Goal: Task Accomplishment & Management: Complete application form

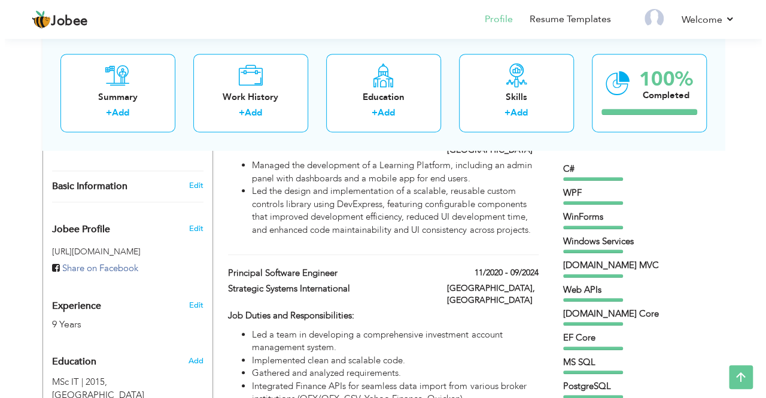
scroll to position [359, 0]
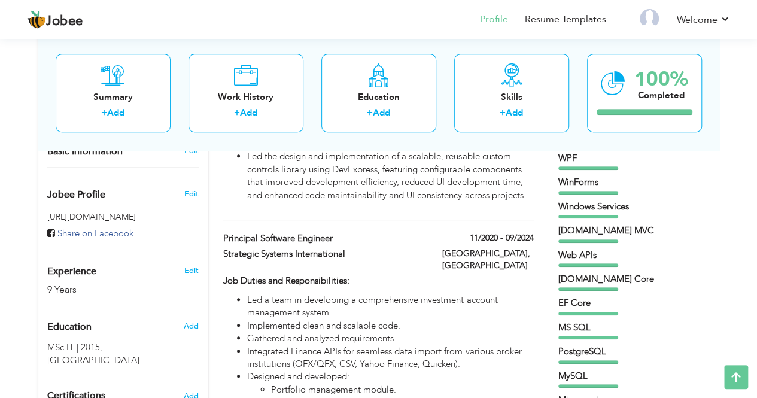
click at [66, 283] on div "9 Years" at bounding box center [108, 290] width 123 height 14
type input "Muhammad"
type input "Waqas"
type input "03227485513"
select select "number:166"
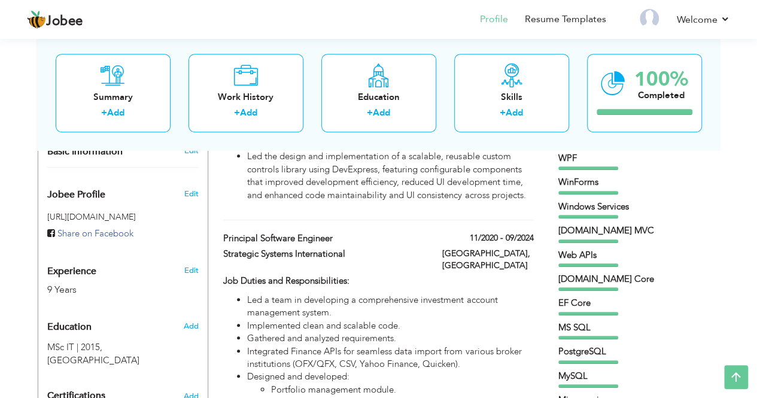
type input "[GEOGRAPHIC_DATA]"
select select "number:11"
type input "[DOMAIN_NAME]"
type input ".Net Tech Lead/Manager"
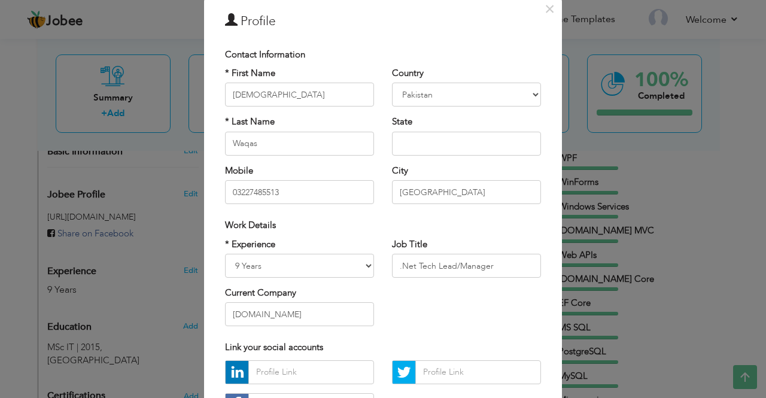
scroll to position [60, 0]
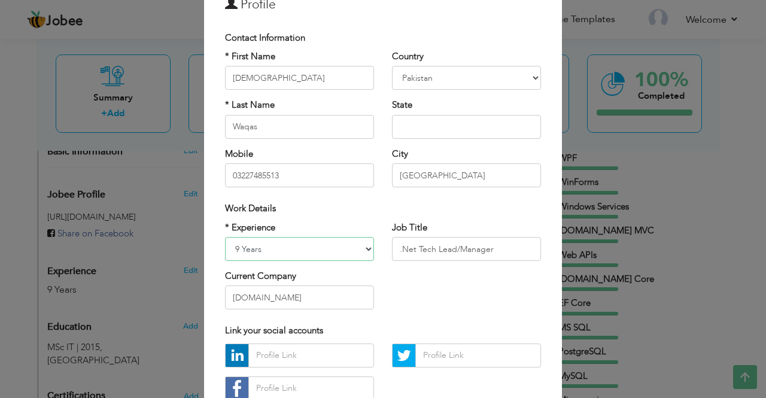
click at [361, 244] on select "Entry Level Less than 1 Year 1 Year 2 Years 3 Years 4 Years 5 Years 6 Years 7 Y…" at bounding box center [299, 249] width 149 height 24
click at [225, 237] on select "Entry Level Less than 1 Year 1 Year 2 Years 3 Years 4 Years 5 Years 6 Years 7 Y…" at bounding box center [299, 249] width 149 height 24
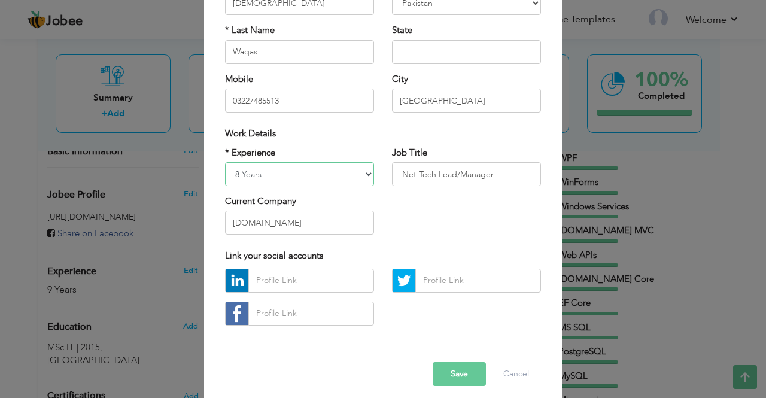
scroll to position [143, 0]
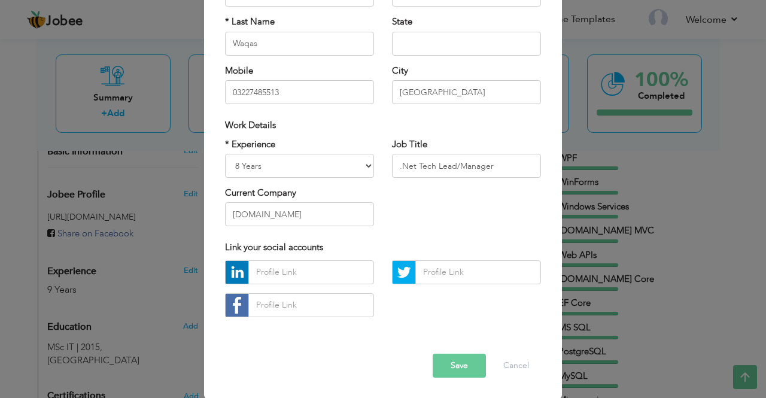
drag, startPoint x: 375, startPoint y: 160, endPoint x: 375, endPoint y: 150, distance: 9.6
click at [375, 159] on div "* Experience Entry Level Less than 1 Year 1 Year 2 Years 3 Years 4 Years 5 Year…" at bounding box center [299, 187] width 167 height 98
click at [375, 160] on div "* Experience Entry Level Less than 1 Year 1 Year 2 Years 3 Years 4 Years 5 Year…" at bounding box center [299, 187] width 167 height 98
click at [279, 166] on select "Entry Level Less than 1 Year 1 Year 2 Years 3 Years 4 Years 5 Years 6 Years 7 Y…" at bounding box center [299, 166] width 149 height 24
select select "number:11"
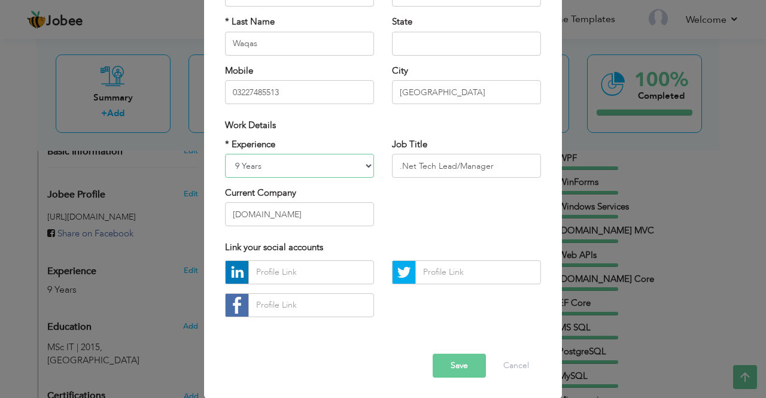
click at [225, 154] on select "Entry Level Less than 1 Year 1 Year 2 Years 3 Years 4 Years 5 Years 6 Years 7 Y…" at bounding box center [299, 166] width 149 height 24
click at [449, 368] on button "Save" at bounding box center [459, 366] width 53 height 24
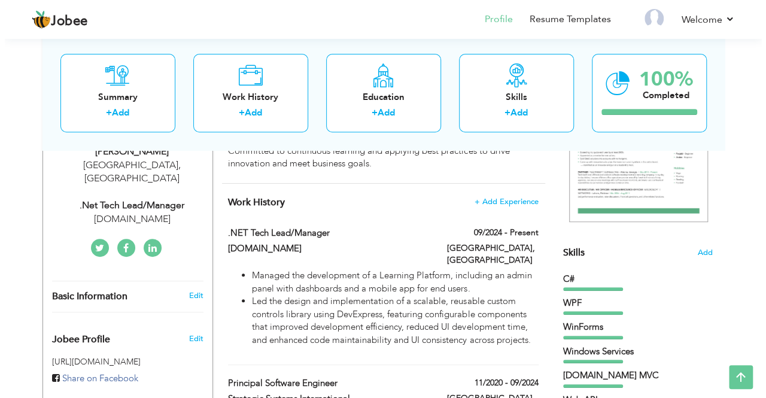
scroll to position [195, 0]
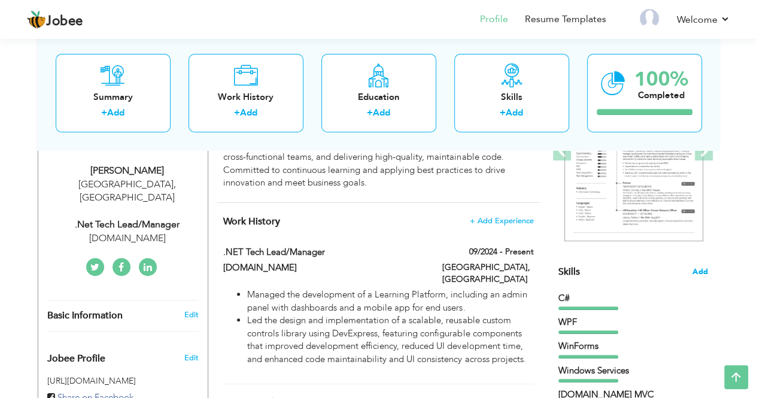
click at [704, 270] on span "Add" at bounding box center [700, 271] width 16 height 11
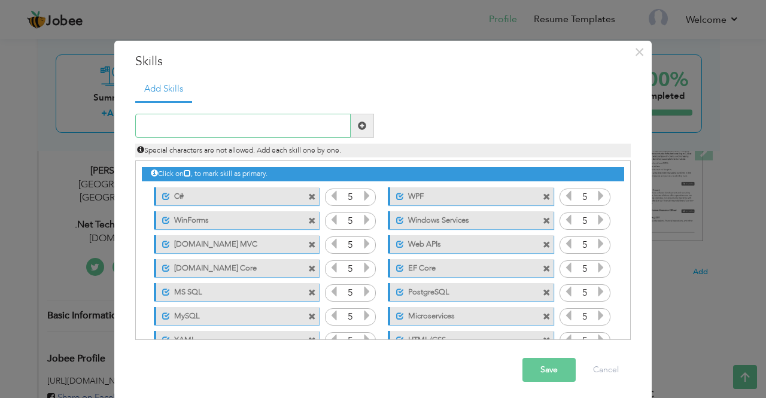
click at [219, 125] on input "text" at bounding box center [242, 126] width 215 height 24
type input "Hardware Integration"
click at [361, 124] on span at bounding box center [362, 126] width 23 height 24
click at [225, 126] on input "text" at bounding box center [242, 126] width 215 height 24
type input "C"
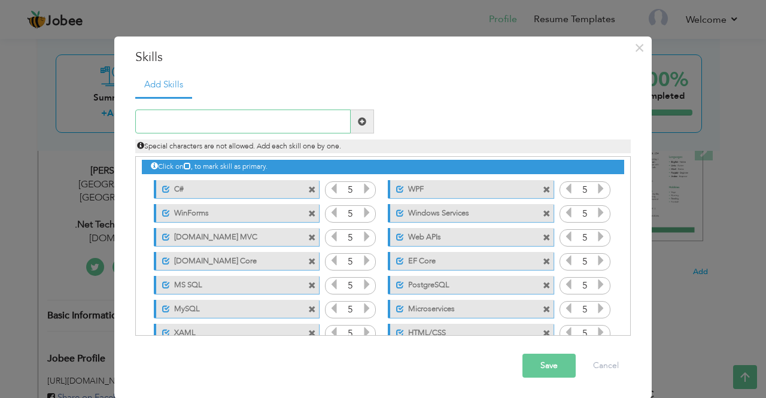
scroll to position [0, 0]
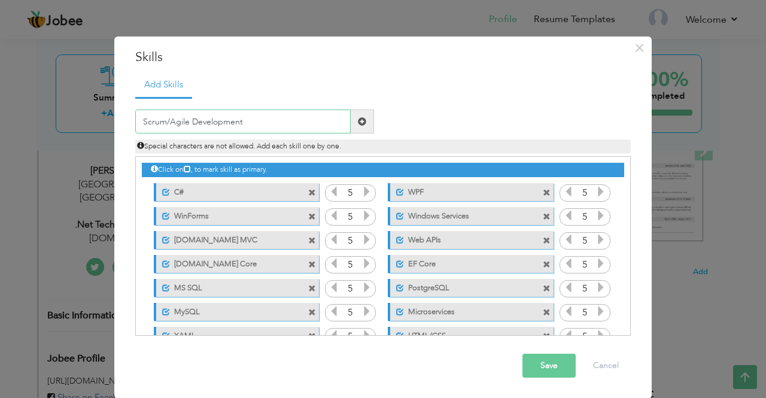
drag, startPoint x: 145, startPoint y: 126, endPoint x: 126, endPoint y: 126, distance: 19.2
click at [126, 126] on div "Scrum/Agile Development" at bounding box center [254, 122] width 257 height 24
paste input "Methodology"
type input "Scrum Methodology"
click at [359, 116] on span at bounding box center [362, 122] width 23 height 24
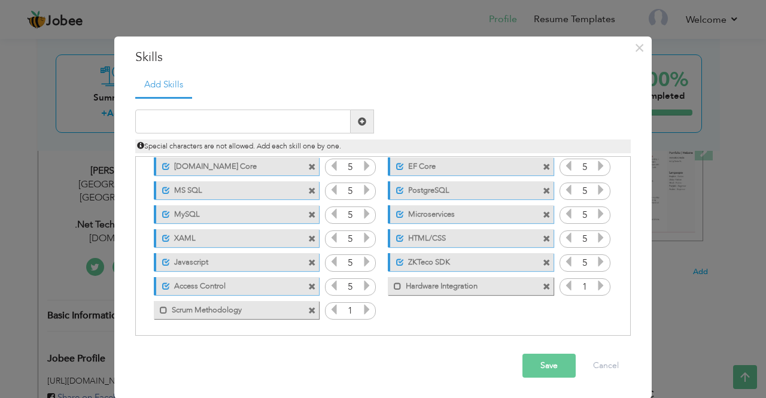
scroll to position [98, 0]
drag, startPoint x: 339, startPoint y: 282, endPoint x: 400, endPoint y: 304, distance: 64.4
click at [400, 304] on div "Click on , to mark skill as primary. Unmark as primary skill. C# 5 WPF 5 WinFor…" at bounding box center [383, 190] width 482 height 262
click at [361, 306] on icon at bounding box center [366, 308] width 11 height 11
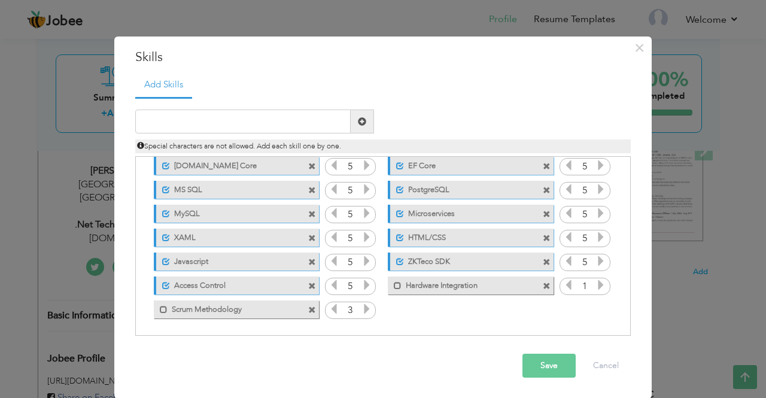
click at [361, 306] on icon at bounding box center [366, 308] width 11 height 11
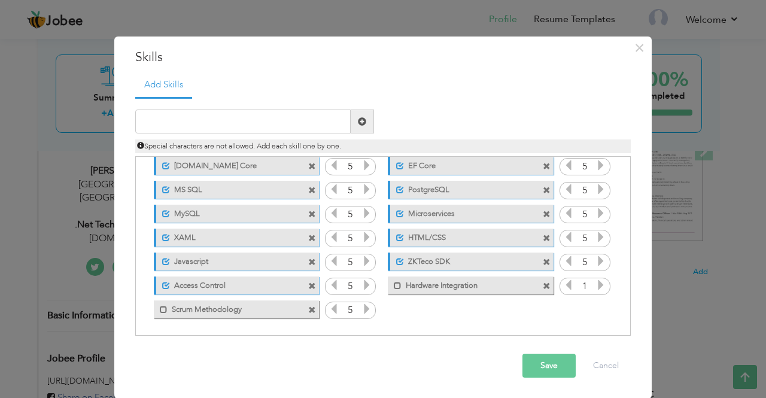
click at [196, 311] on label "Scrum Methodology" at bounding box center [228, 307] width 121 height 15
click at [433, 282] on label "Hardware Integration" at bounding box center [462, 284] width 121 height 15
click at [596, 287] on icon at bounding box center [601, 284] width 11 height 11
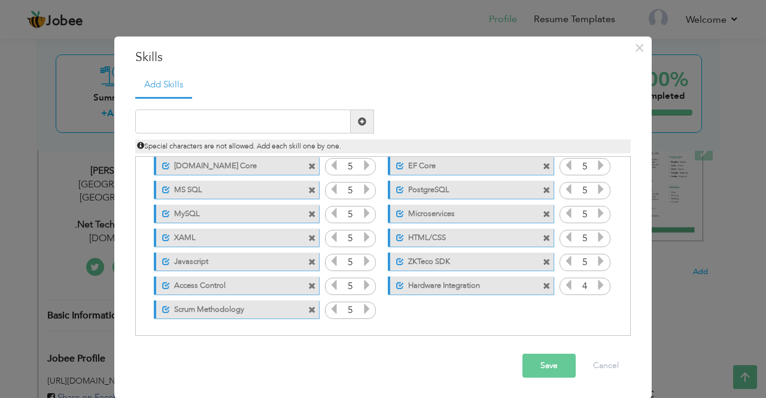
click at [596, 287] on icon at bounding box center [601, 284] width 11 height 11
click at [522, 367] on button "Save" at bounding box center [548, 366] width 53 height 24
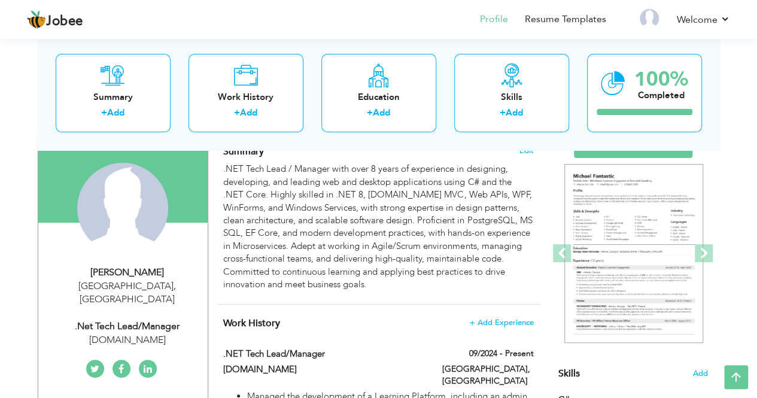
scroll to position [0, 0]
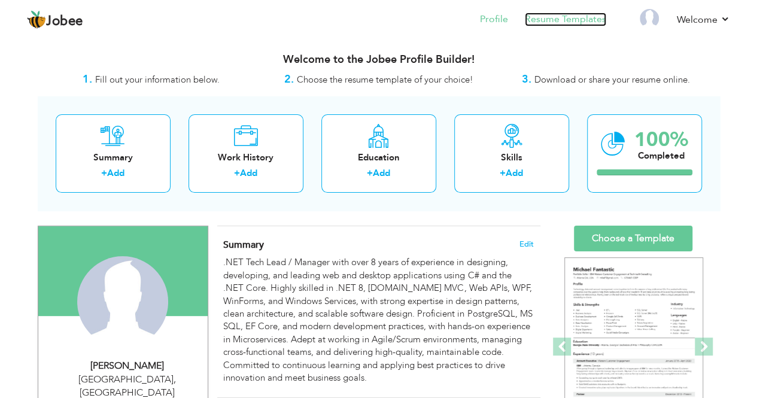
click at [543, 21] on link "Resume Templates" at bounding box center [565, 20] width 81 height 14
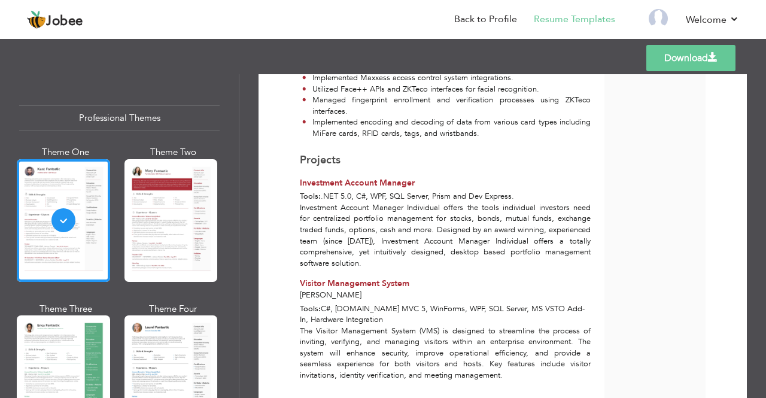
scroll to position [885, 0]
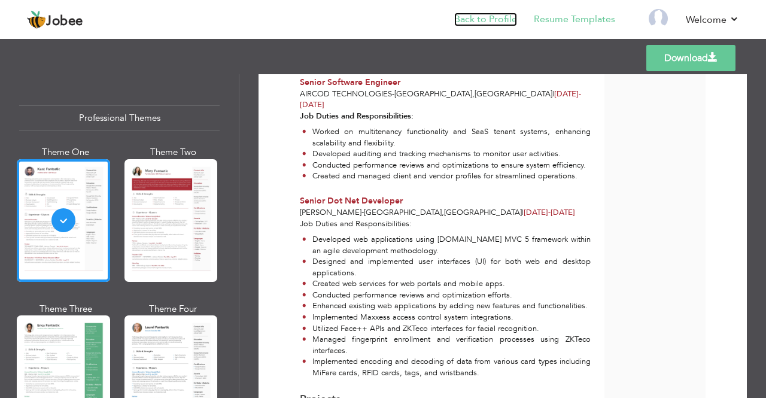
click at [469, 19] on link "Back to Profile" at bounding box center [485, 20] width 63 height 14
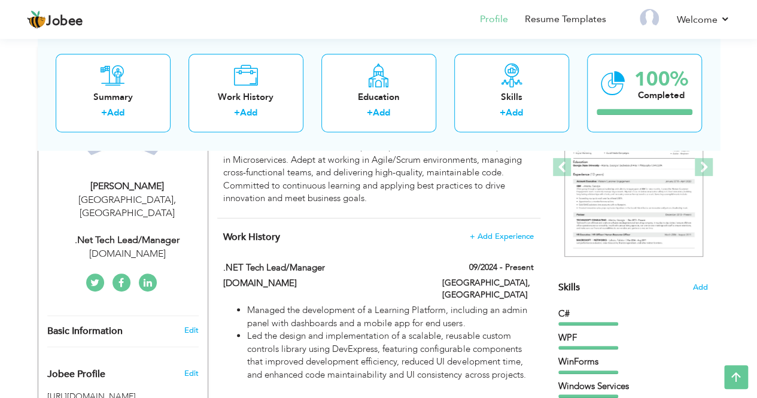
scroll to position [60, 0]
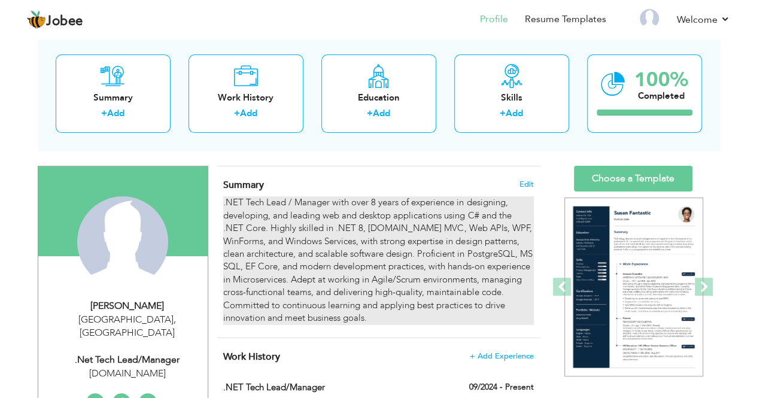
click at [373, 196] on div ".NET Tech Lead / Manager with over 8 years of experience in designing, developi…" at bounding box center [378, 260] width 310 height 128
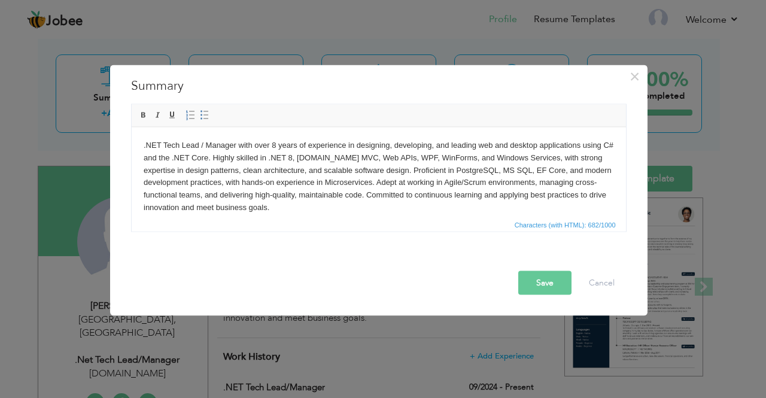
click at [275, 143] on body ".NET Tech Lead / Manager with over 8 years of experience in designing, developi…" at bounding box center [378, 176] width 470 height 75
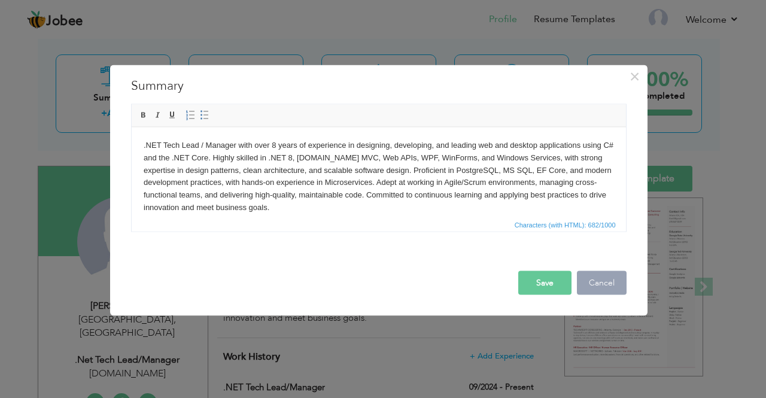
click at [597, 291] on button "Cancel" at bounding box center [602, 283] width 50 height 24
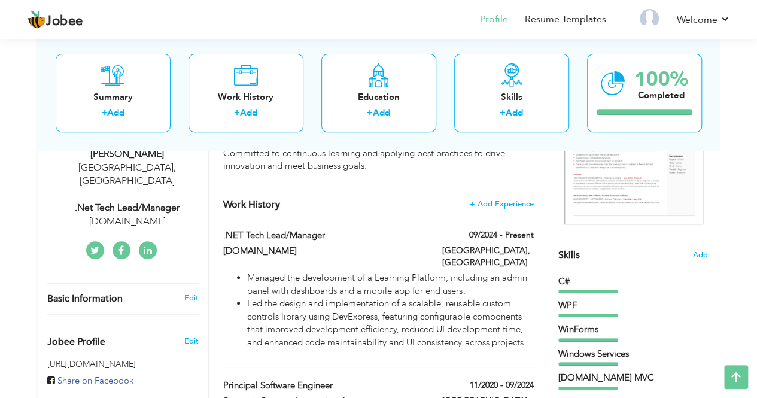
scroll to position [239, 0]
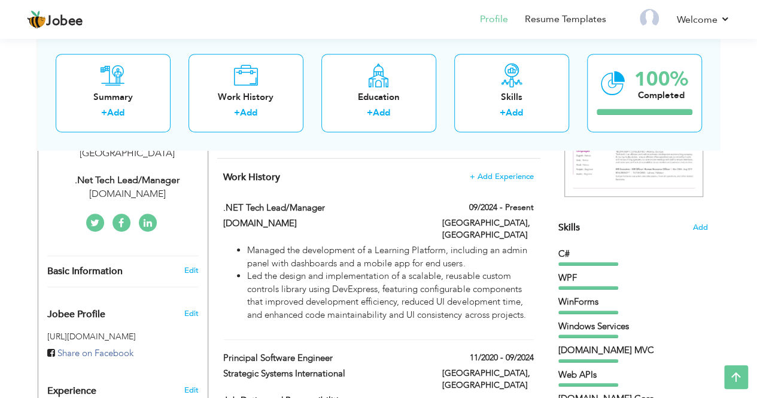
click at [256, 314] on div "Managed the development of a Learning Platform, including an admin panel with d…" at bounding box center [378, 285] width 328 height 83
type input ".NET Tech Lead/Manager"
type input "[DOMAIN_NAME]"
type input "09/2024"
type input "[GEOGRAPHIC_DATA]"
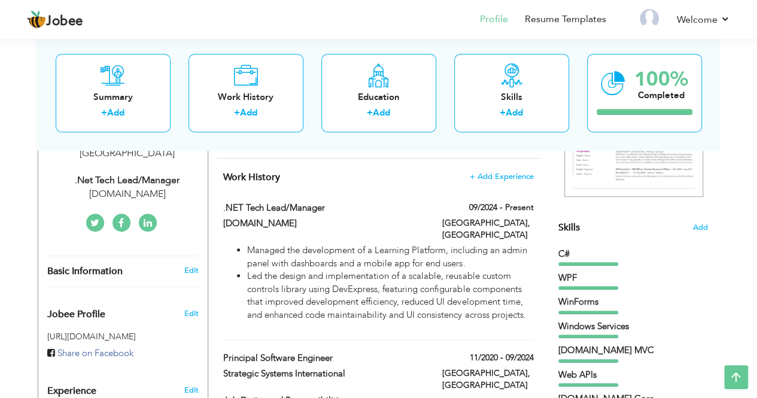
type input "[GEOGRAPHIC_DATA]"
checkbox input "true"
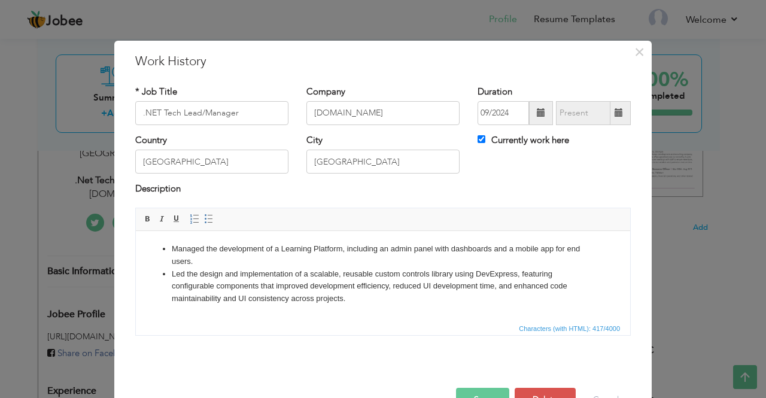
click at [216, 317] on html "Managed the development of a Learning Platform, including an admin panel with d…" at bounding box center [383, 273] width 494 height 86
drag, startPoint x: 327, startPoint y: 306, endPoint x: 337, endPoint y: 306, distance: 10.2
click at [329, 306] on html "Managed the development of a Learning Platform, including an admin panel with d…" at bounding box center [383, 273] width 494 height 86
click at [354, 303] on li "Led the design and implementation of a scalable, reusable custom controls libra…" at bounding box center [383, 286] width 423 height 37
click at [285, 311] on html "Managed the development of a Learning Platform, including an admin panel with d…" at bounding box center [383, 273] width 494 height 86
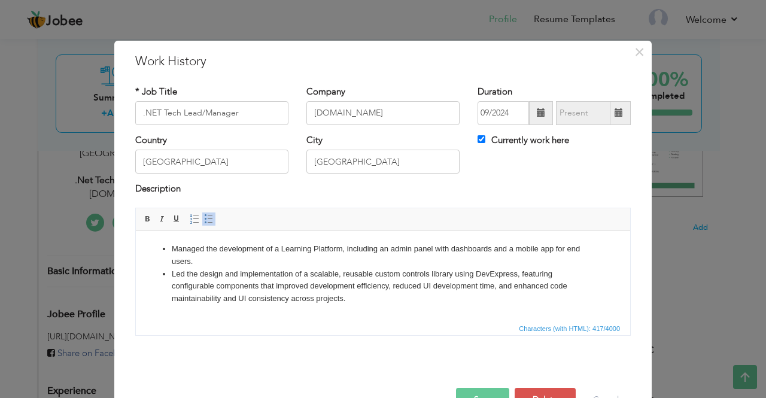
click at [258, 315] on html "Managed the development of a Learning Platform, including an admin panel with d…" at bounding box center [383, 273] width 494 height 86
click at [594, 392] on button "Cancel" at bounding box center [606, 400] width 50 height 24
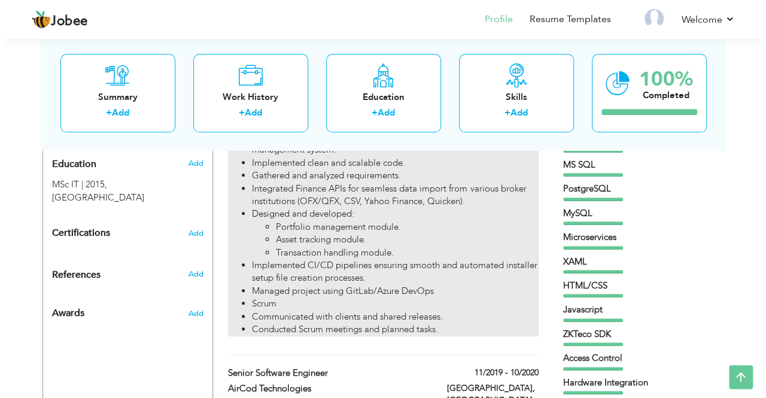
scroll to position [539, 0]
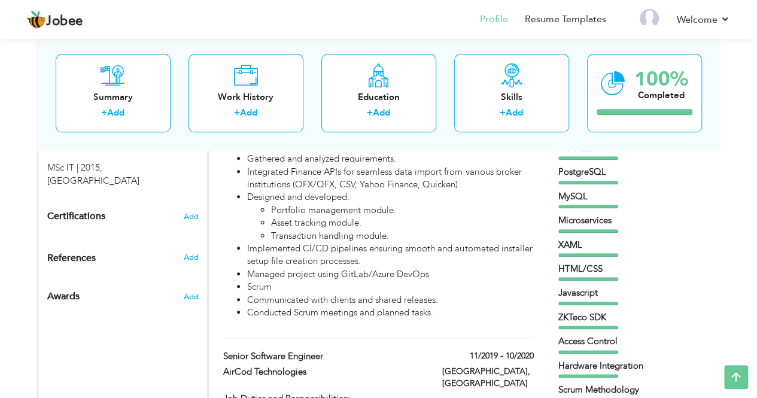
click at [278, 306] on div "Principal Software Engineer 11/2020 - 09/2024 Principal Software Engineer 11/20…" at bounding box center [378, 195] width 310 height 285
type input "Principal Software Engineer"
type input "Strategic Systems International"
type input "11/2020"
type input "09/2024"
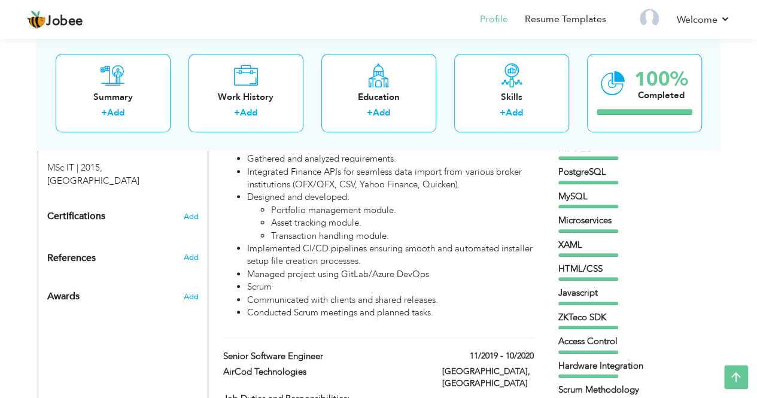
checkbox input "false"
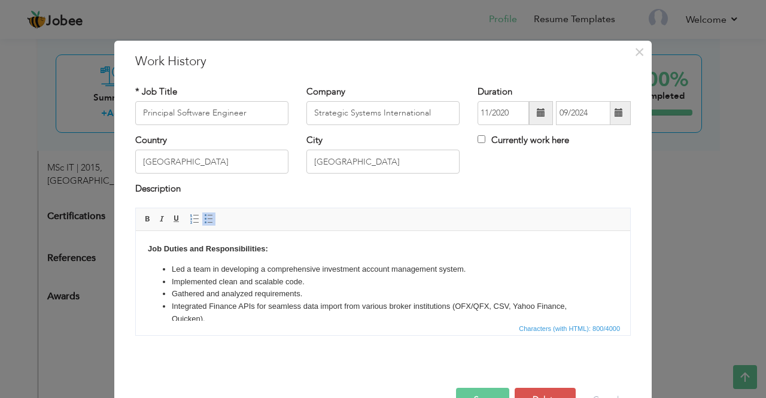
click at [281, 315] on li "Integrated Finance APIs for seamless data import from various broker institutio…" at bounding box center [383, 312] width 423 height 25
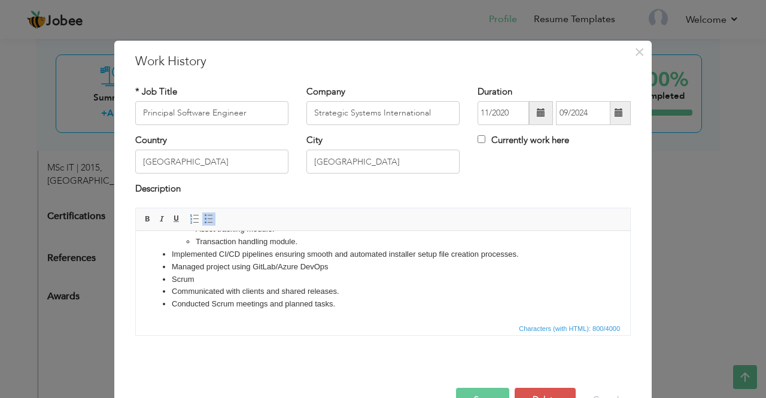
scroll to position [128, 0]
click at [348, 306] on li "Conducted Scrum meetings and planned tasks." at bounding box center [383, 302] width 423 height 13
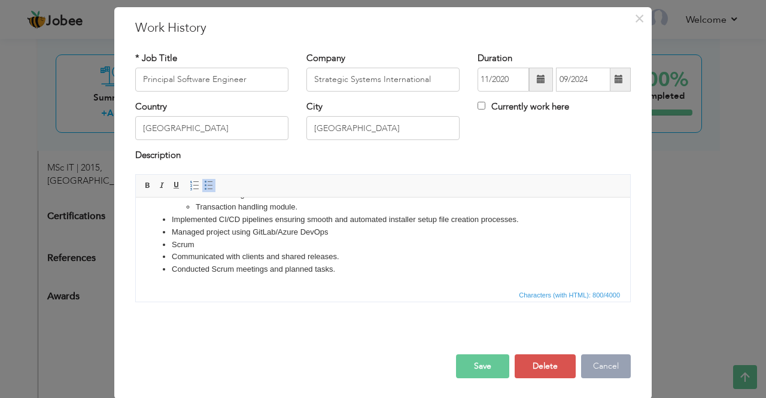
click at [583, 364] on button "Cancel" at bounding box center [606, 366] width 50 height 24
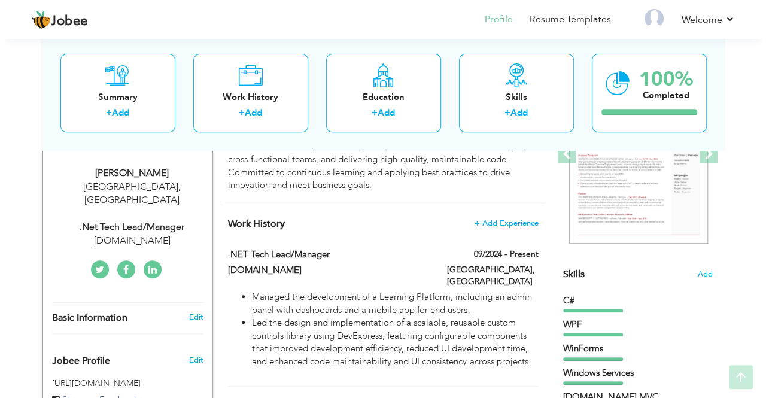
scroll to position [299, 0]
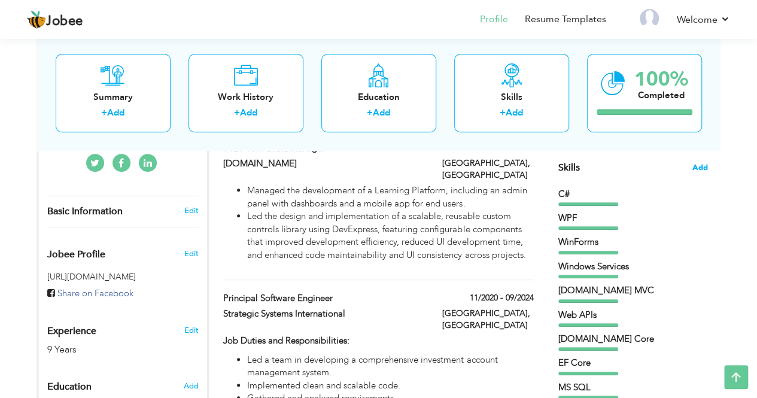
click at [700, 166] on span "Add" at bounding box center [700, 167] width 16 height 11
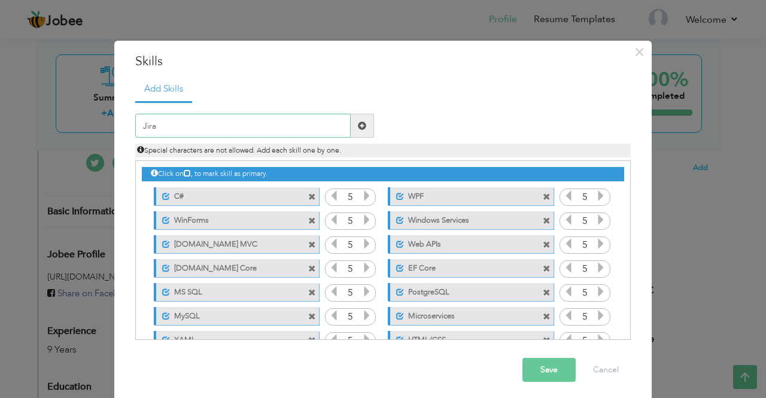
type input "Jira"
click at [363, 129] on span at bounding box center [362, 126] width 23 height 24
click at [165, 129] on input "text" at bounding box center [242, 126] width 215 height 24
type input "Bitbucket"
click at [358, 124] on span at bounding box center [362, 125] width 8 height 8
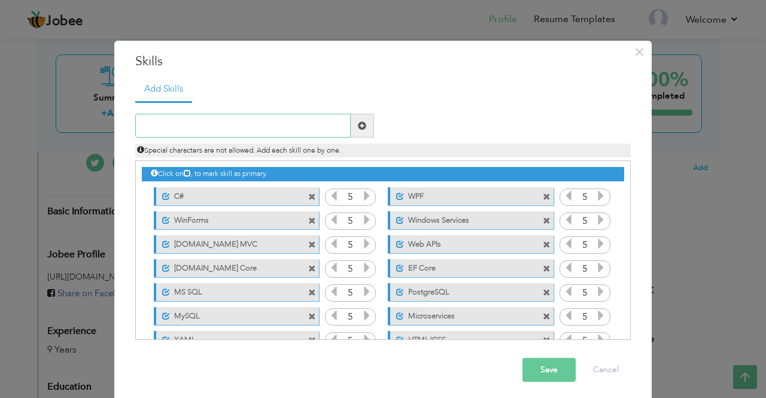
click at [181, 119] on input "text" at bounding box center [242, 126] width 215 height 24
type input "Azure DevOps"
click at [358, 123] on span at bounding box center [362, 125] width 8 height 8
click at [208, 125] on input "text" at bounding box center [242, 126] width 215 height 24
type input "GitLab"
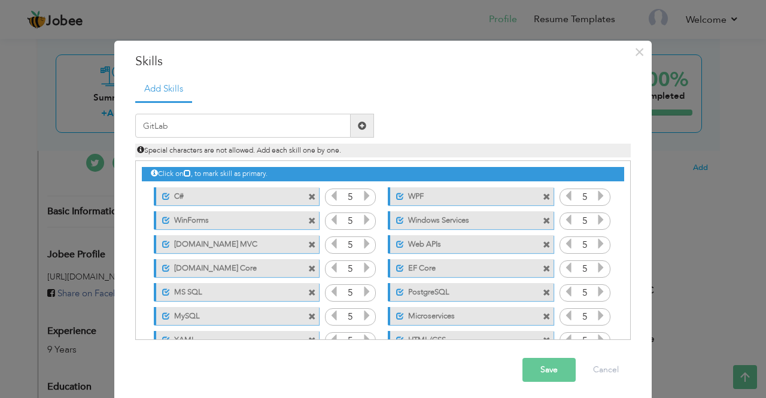
click at [372, 123] on div "GitLab" at bounding box center [254, 126] width 257 height 24
click at [360, 123] on span at bounding box center [362, 125] width 8 height 8
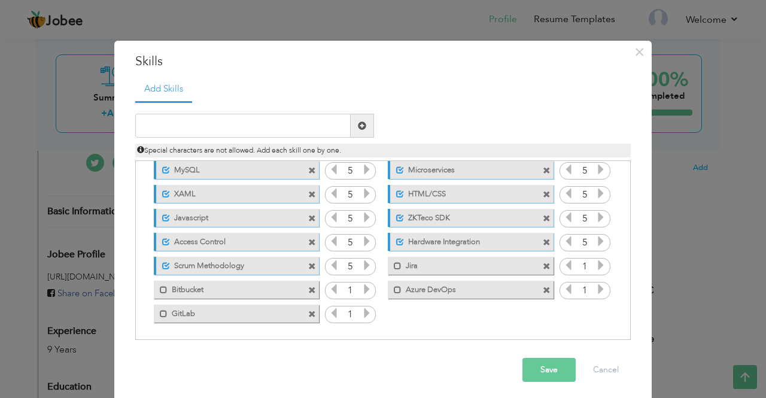
click at [181, 290] on label "Bitbucket" at bounding box center [228, 288] width 121 height 15
click at [173, 311] on label "GitLab" at bounding box center [228, 312] width 121 height 15
click at [411, 289] on label "Azure DevOps" at bounding box center [462, 288] width 121 height 15
click at [402, 266] on label "Jira" at bounding box center [462, 264] width 121 height 15
click at [596, 264] on icon at bounding box center [601, 265] width 11 height 11
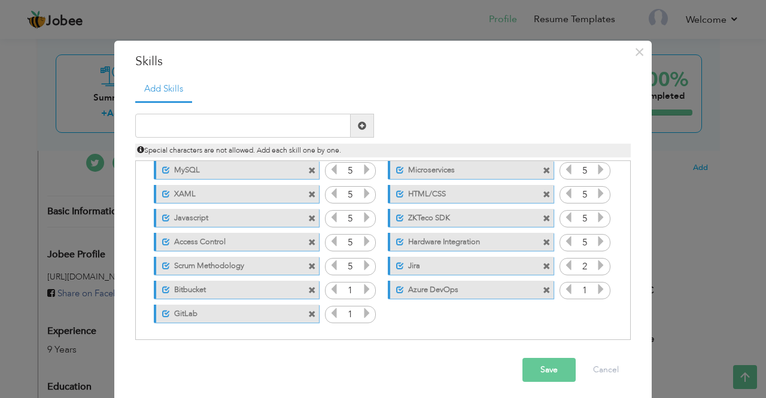
click at [596, 264] on icon at bounding box center [601, 265] width 11 height 11
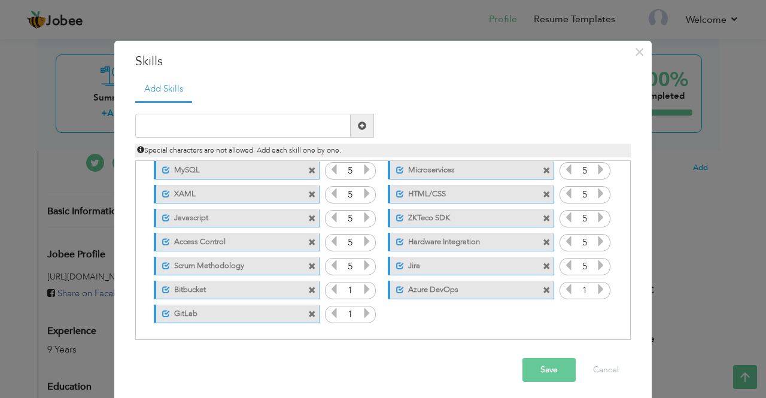
click at [596, 283] on span at bounding box center [601, 291] width 11 height 16
click at [596, 285] on icon at bounding box center [601, 289] width 11 height 11
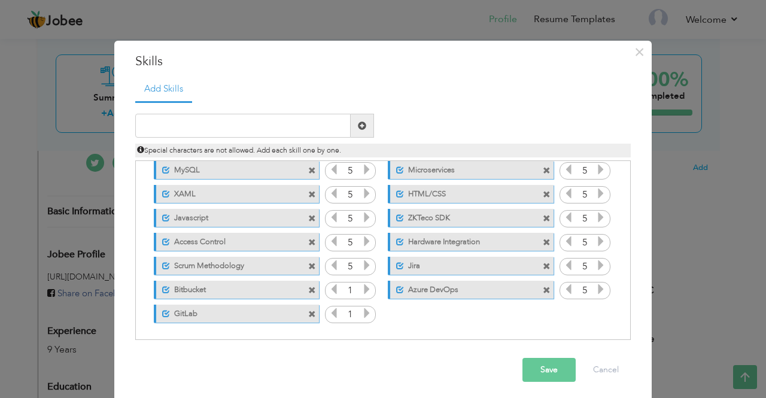
click at [596, 285] on icon at bounding box center [601, 289] width 11 height 11
click at [361, 290] on icon at bounding box center [366, 289] width 11 height 11
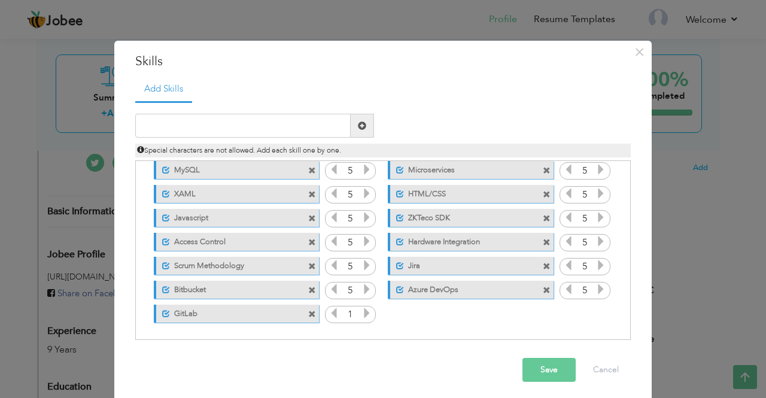
click at [361, 290] on icon at bounding box center [366, 289] width 11 height 11
click at [361, 309] on icon at bounding box center [366, 313] width 11 height 11
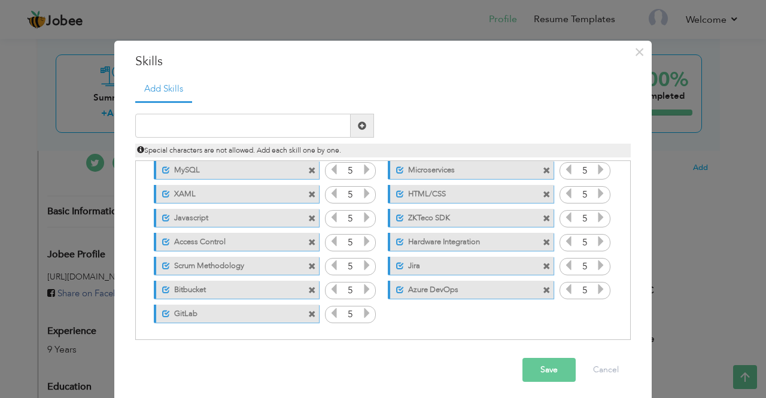
click at [361, 309] on icon at bounding box center [366, 313] width 11 height 11
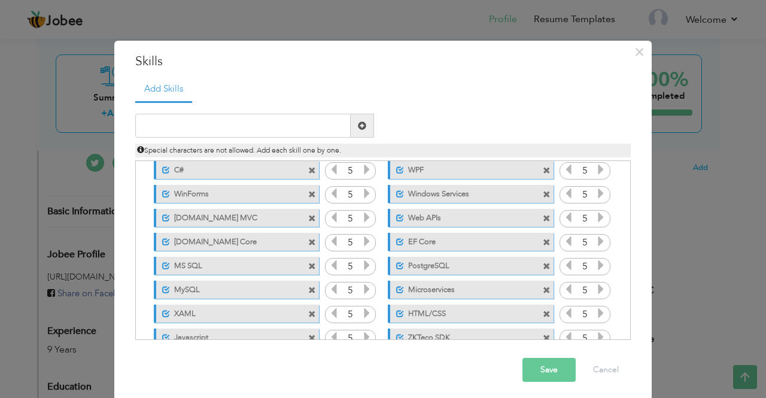
scroll to position [0, 0]
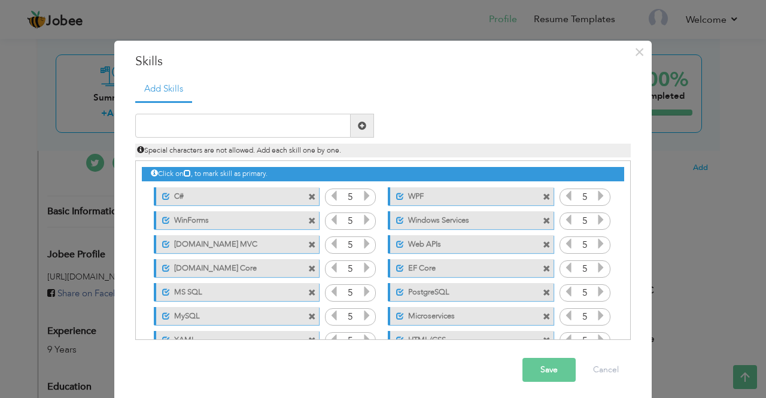
click at [353, 197] on input "5" at bounding box center [350, 197] width 22 height 17
click at [345, 196] on input "5" at bounding box center [350, 197] width 22 height 17
click at [329, 193] on icon at bounding box center [334, 195] width 11 height 11
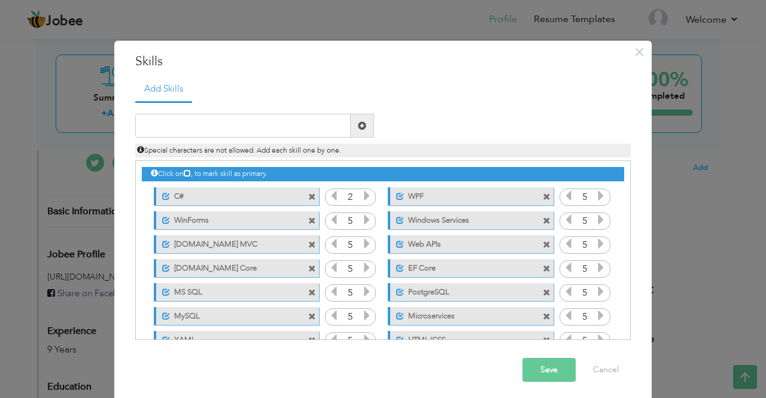
click at [329, 193] on icon at bounding box center [334, 195] width 11 height 11
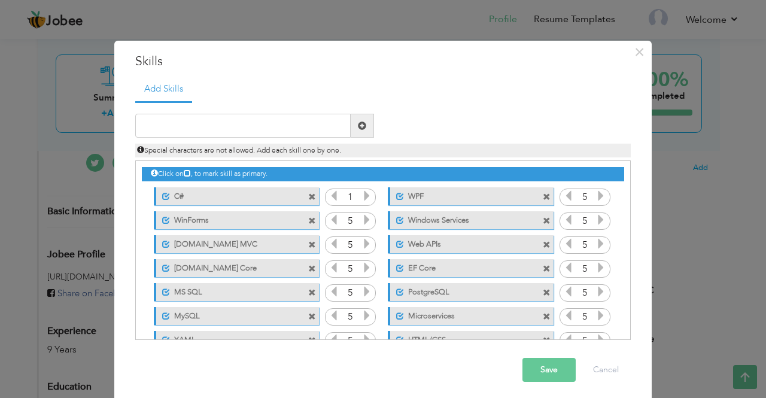
click at [329, 193] on icon at bounding box center [334, 195] width 11 height 11
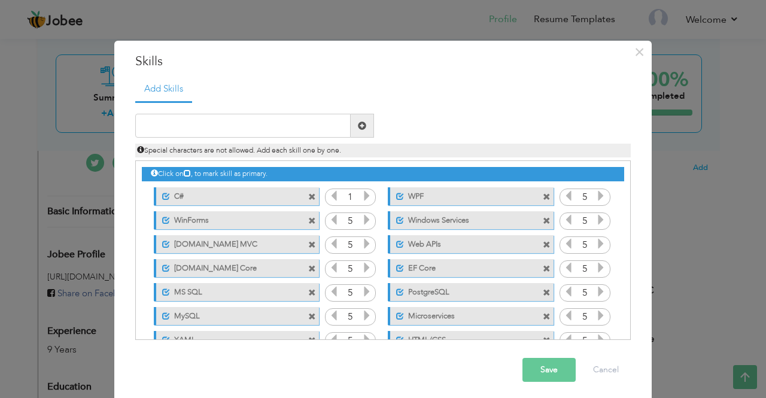
click at [329, 193] on icon at bounding box center [334, 195] width 11 height 11
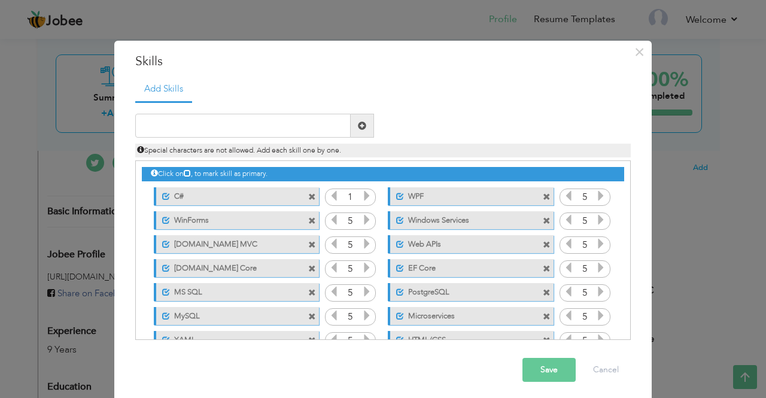
click at [329, 193] on icon at bounding box center [334, 195] width 11 height 11
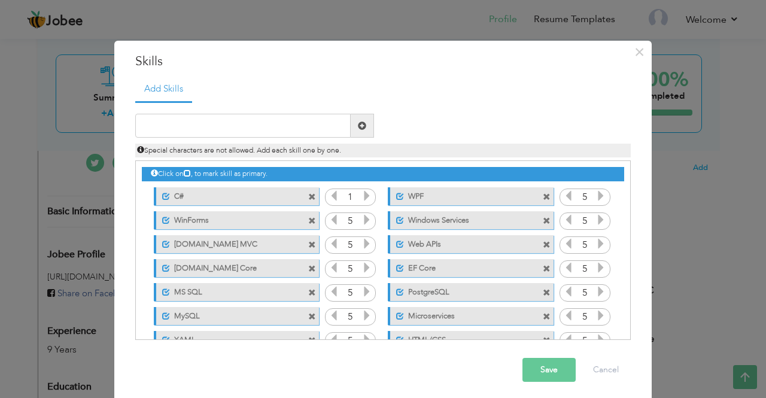
click at [329, 193] on icon at bounding box center [334, 195] width 11 height 11
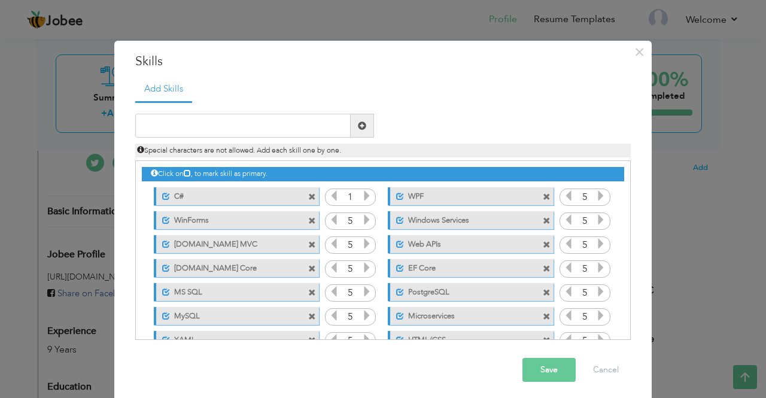
click at [329, 193] on icon at bounding box center [334, 195] width 11 height 11
click at [345, 196] on input "5" at bounding box center [350, 197] width 22 height 17
click at [341, 196] on input "5" at bounding box center [350, 197] width 22 height 17
type input "1"
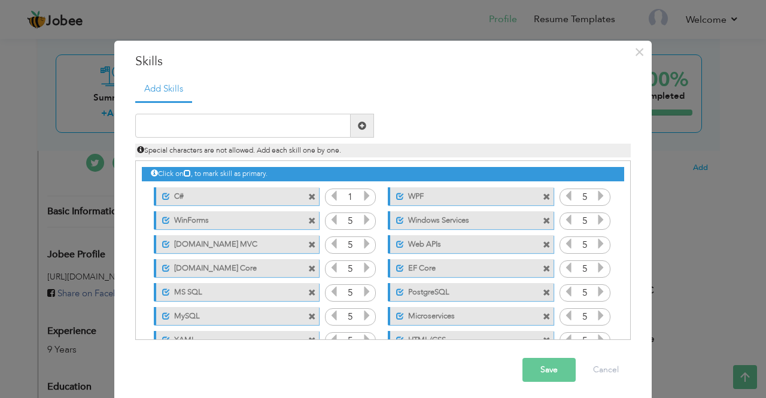
click at [363, 197] on icon at bounding box center [366, 195] width 11 height 11
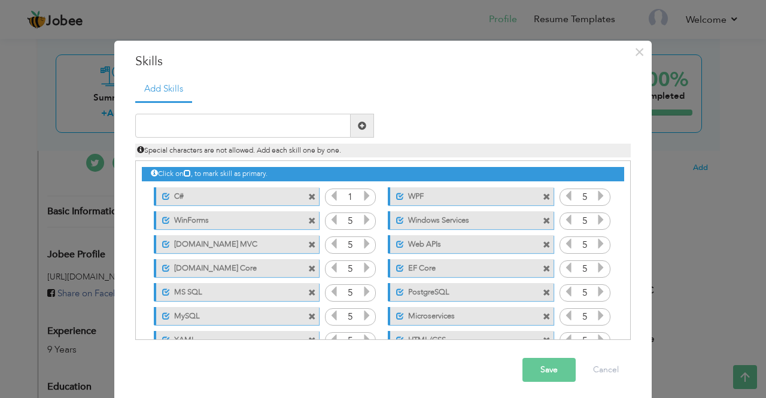
click at [363, 197] on icon at bounding box center [366, 195] width 11 height 11
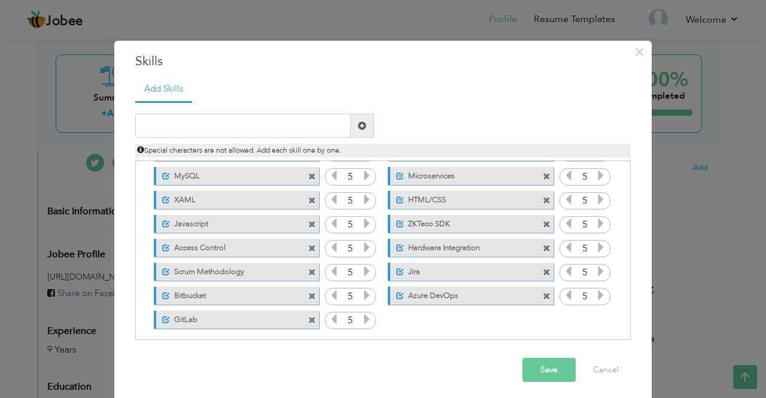
scroll to position [146, 0]
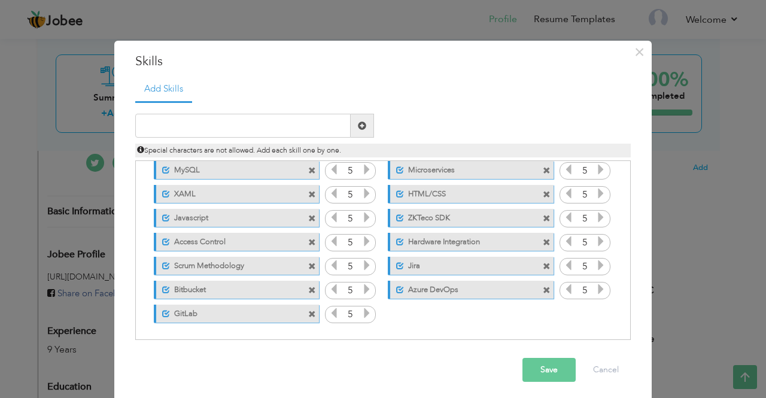
click at [546, 366] on button "Save" at bounding box center [548, 370] width 53 height 24
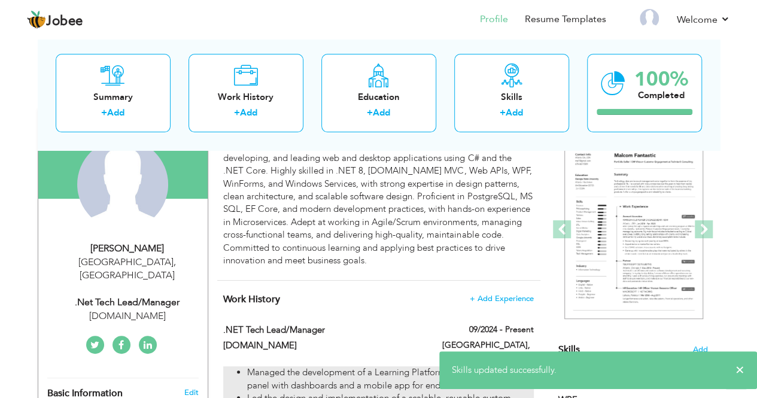
scroll to position [0, 0]
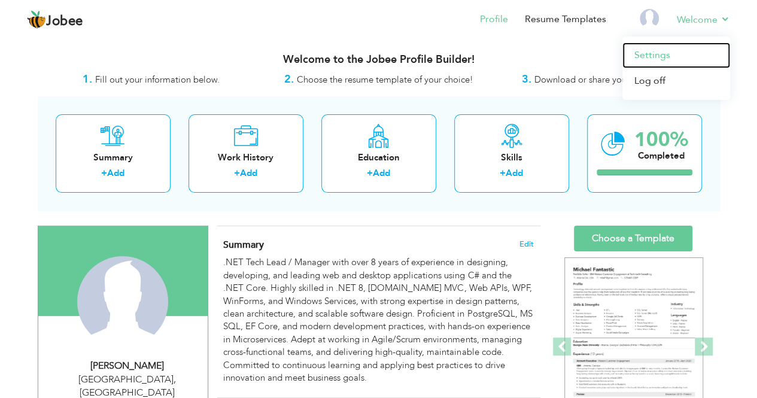
click at [669, 51] on link "Settings" at bounding box center [676, 55] width 108 height 26
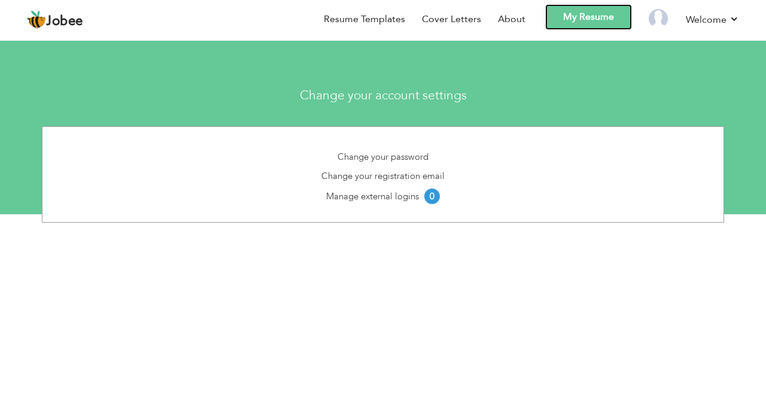
click at [591, 19] on link "My Resume" at bounding box center [588, 17] width 87 height 26
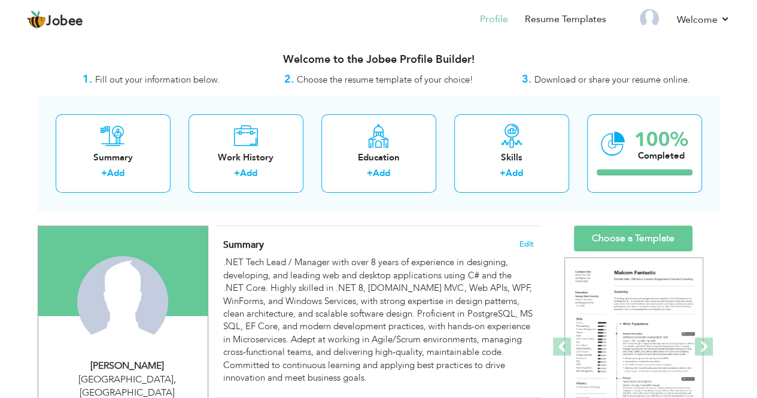
scroll to position [60, 0]
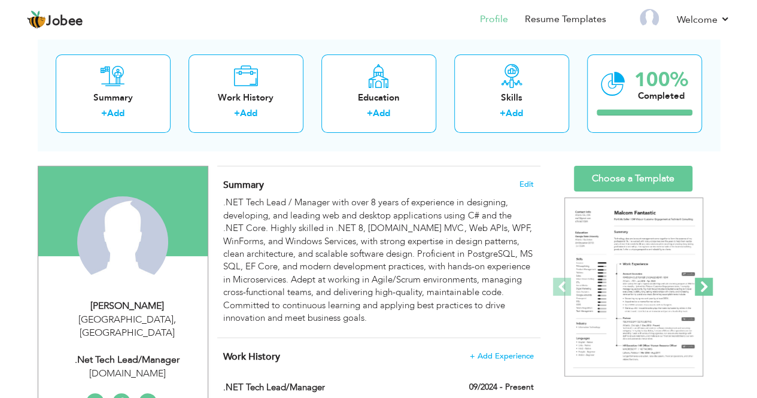
click at [706, 282] on span at bounding box center [704, 287] width 18 height 18
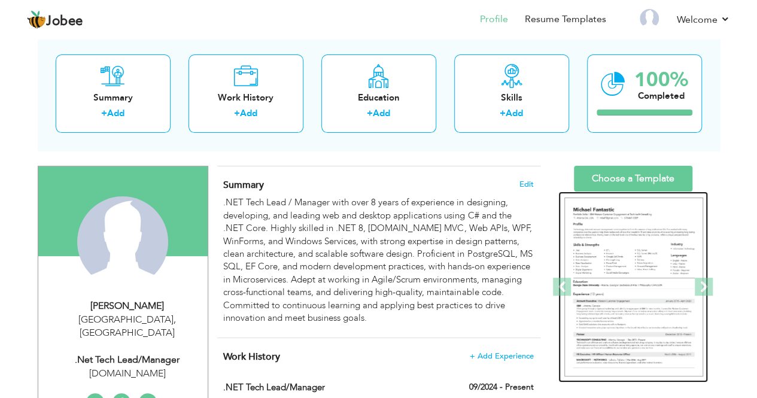
click at [640, 261] on img at bounding box center [633, 288] width 139 height 180
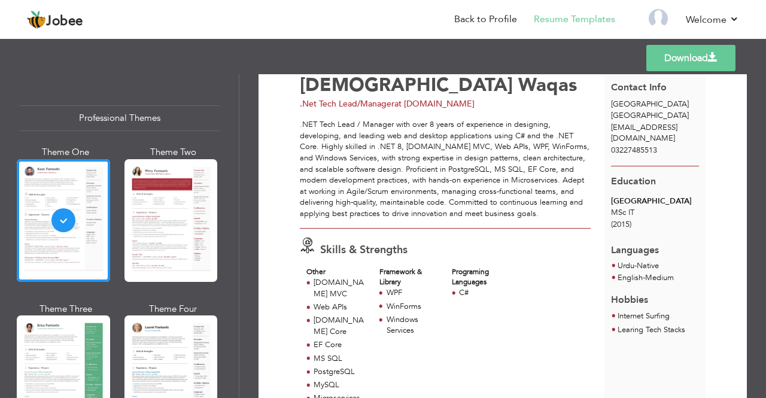
scroll to position [60, 0]
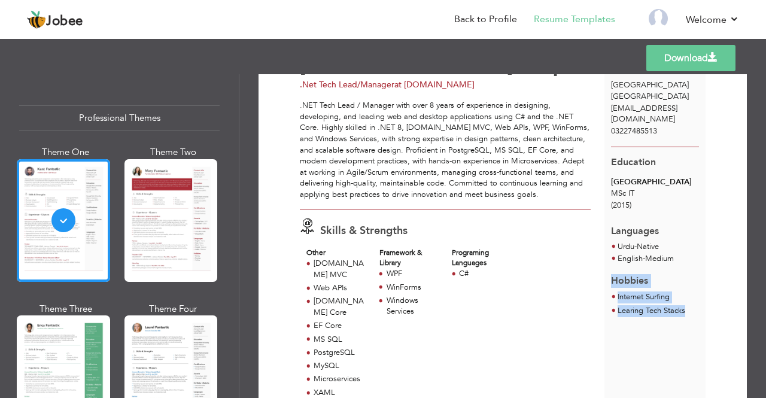
drag, startPoint x: 694, startPoint y: 318, endPoint x: 608, endPoint y: 283, distance: 92.4
copy div "Hobbies Internet Surfing Learing Tech Stacks"
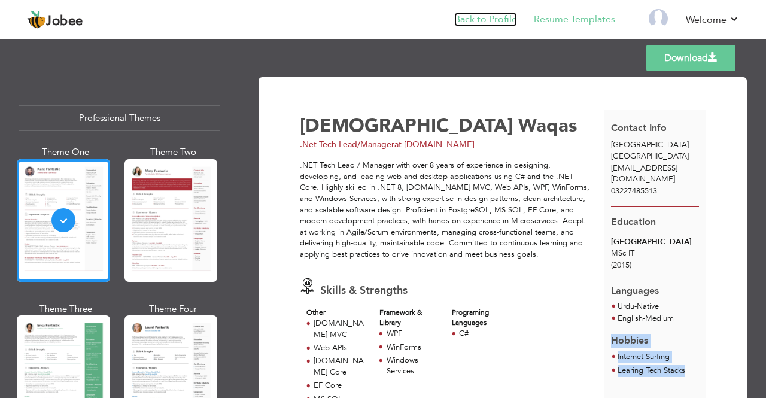
click at [497, 19] on link "Back to Profile" at bounding box center [485, 20] width 63 height 14
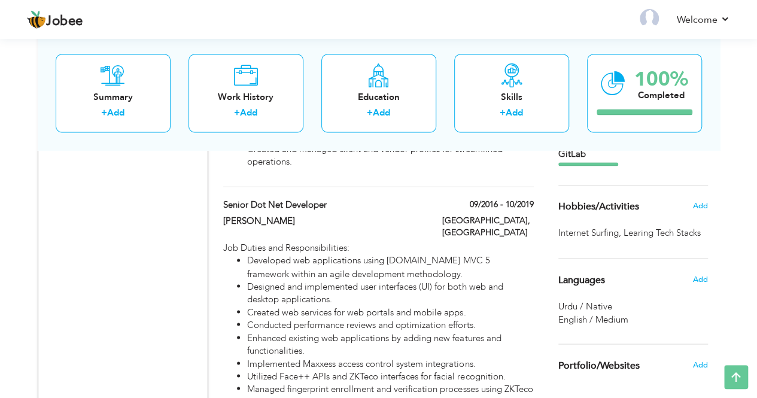
scroll to position [898, 0]
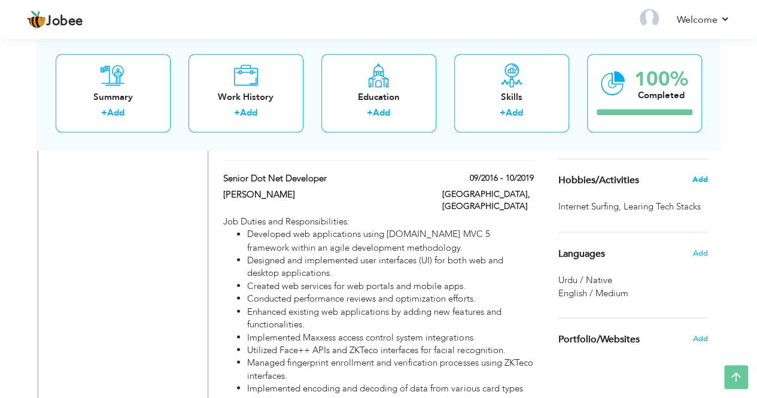
click at [704, 176] on span "Add" at bounding box center [700, 179] width 16 height 11
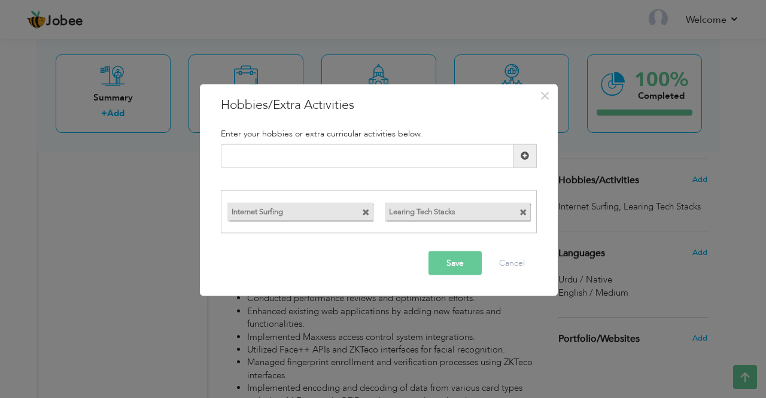
click at [365, 215] on span at bounding box center [366, 213] width 8 height 8
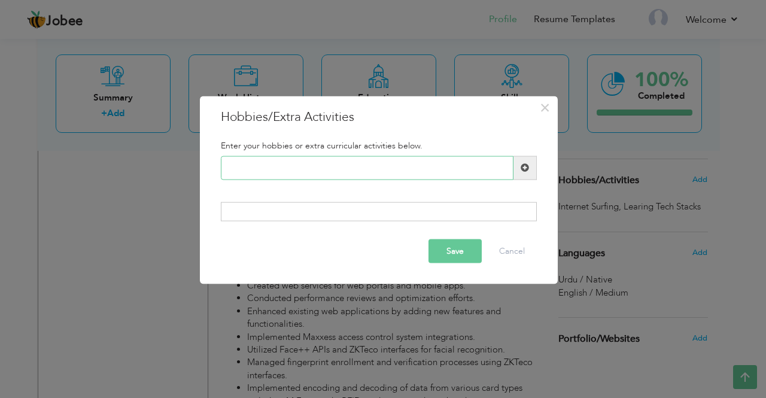
click at [272, 168] on input "text" at bounding box center [367, 168] width 293 height 24
paste input "Exploring Tech Stacks"
type input "Exploring Tech Stacks"
click at [524, 166] on span at bounding box center [525, 167] width 8 height 8
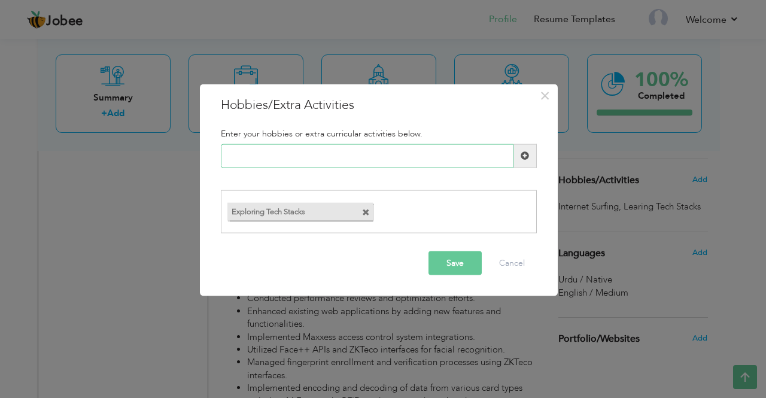
click at [300, 167] on input "text" at bounding box center [367, 156] width 293 height 24
paste input "Internet Research"
type input "Internet Research"
click at [524, 156] on span at bounding box center [525, 155] width 8 height 8
click at [453, 260] on button "Save" at bounding box center [455, 263] width 53 height 24
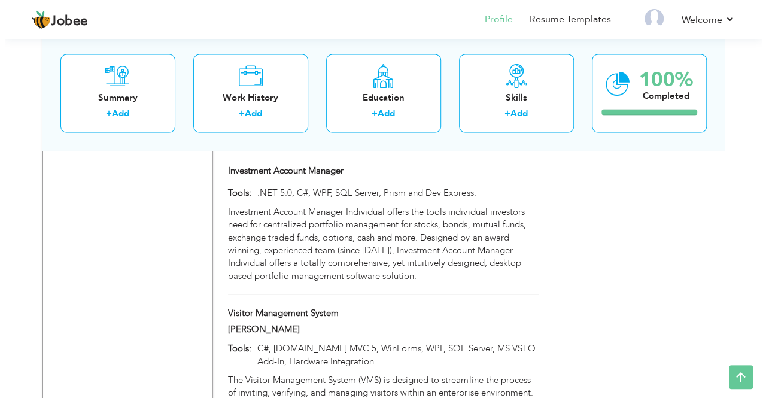
scroll to position [1077, 0]
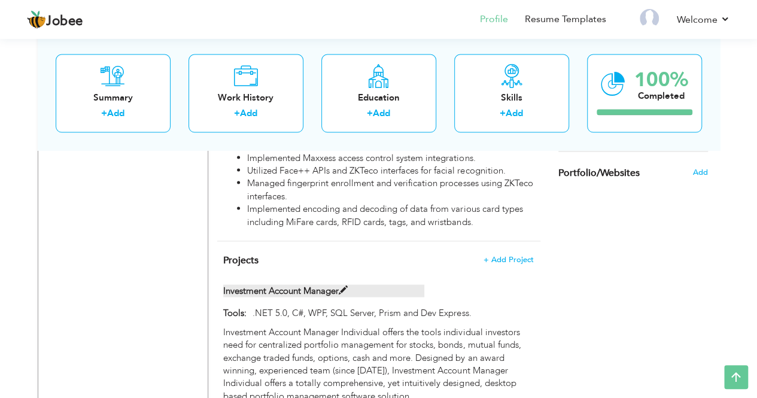
click at [346, 285] on span at bounding box center [343, 289] width 9 height 9
type input "Investment Account Manager"
type input ".NET 5.0, C#, WPF, SQL Server, Prism and Dev Express."
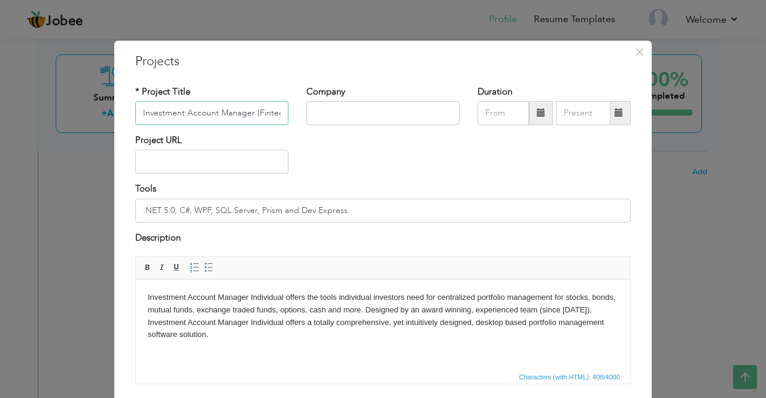
scroll to position [0, 4]
type input "Investment Account Manager (Fintech)"
click at [369, 208] on input ".NET 5.0, C#, WPF, SQL Server, Prism and Dev Express." at bounding box center [383, 211] width 496 height 24
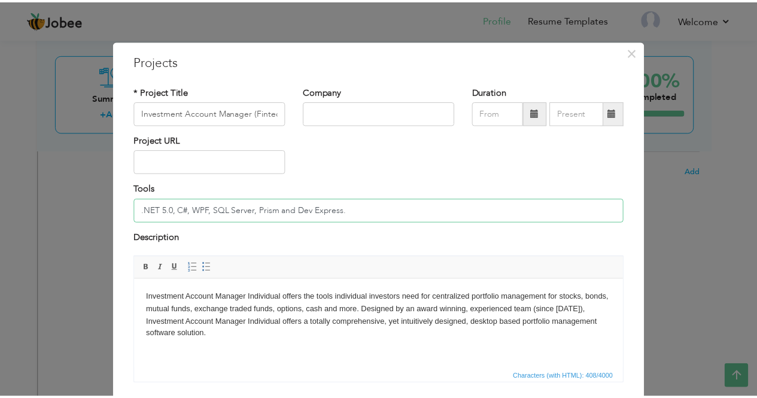
scroll to position [60, 0]
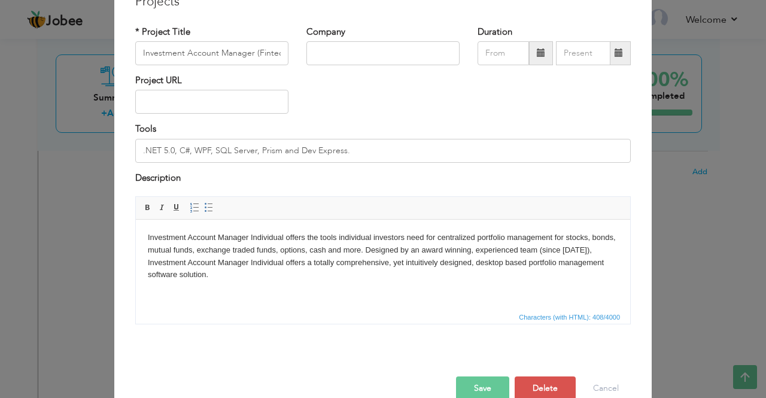
click at [481, 382] on button "Save" at bounding box center [482, 388] width 53 height 24
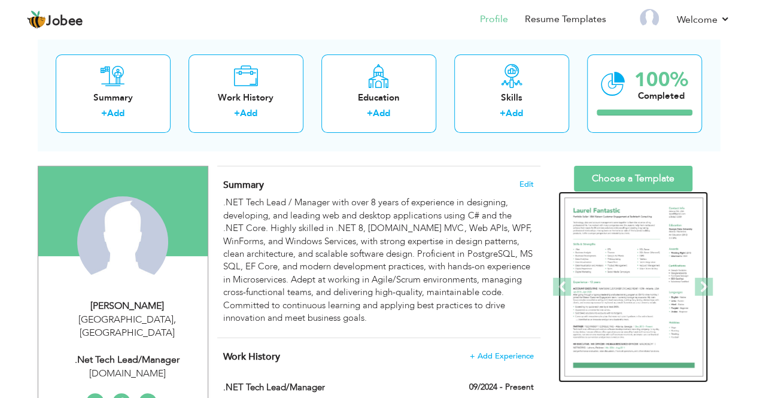
click at [628, 259] on img at bounding box center [633, 288] width 139 height 180
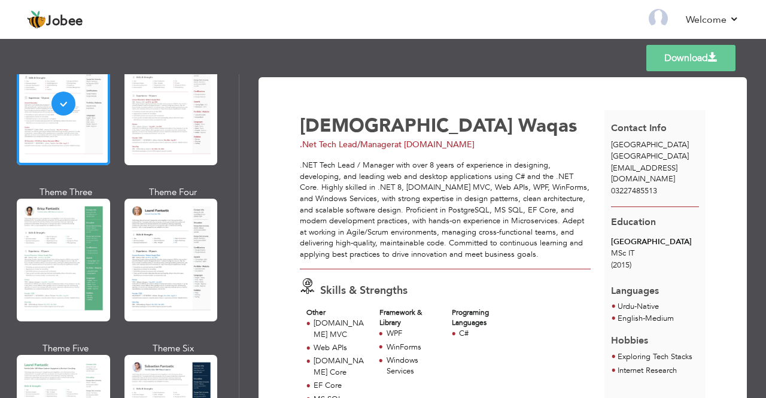
scroll to position [120, 0]
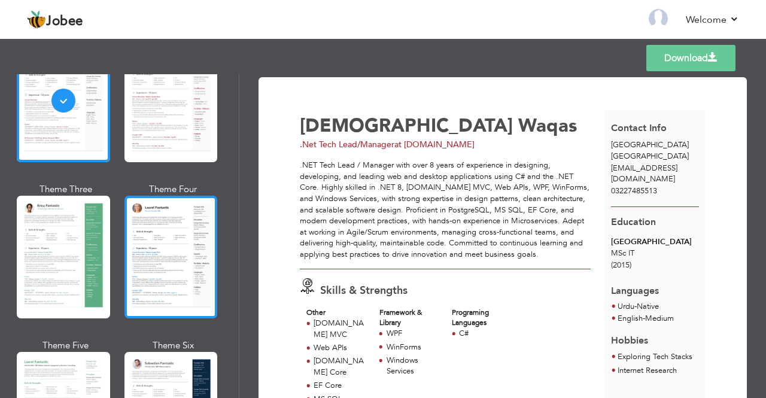
click at [148, 241] on div at bounding box center [170, 257] width 93 height 123
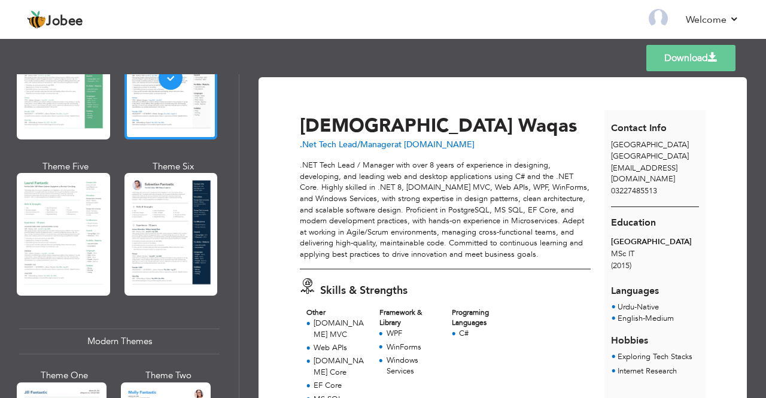
scroll to position [299, 0]
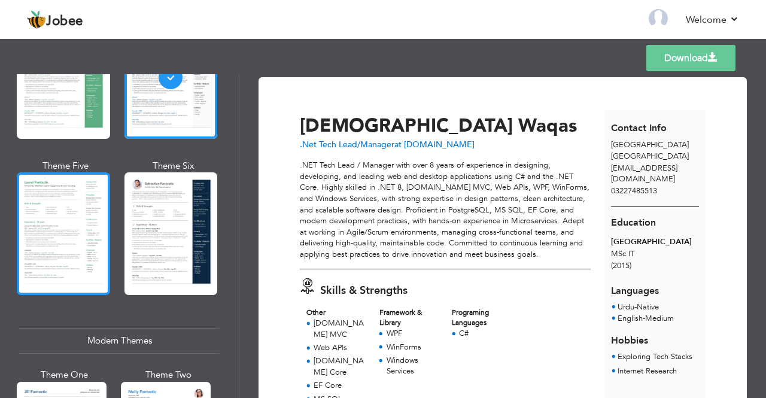
click at [80, 214] on div at bounding box center [63, 233] width 93 height 123
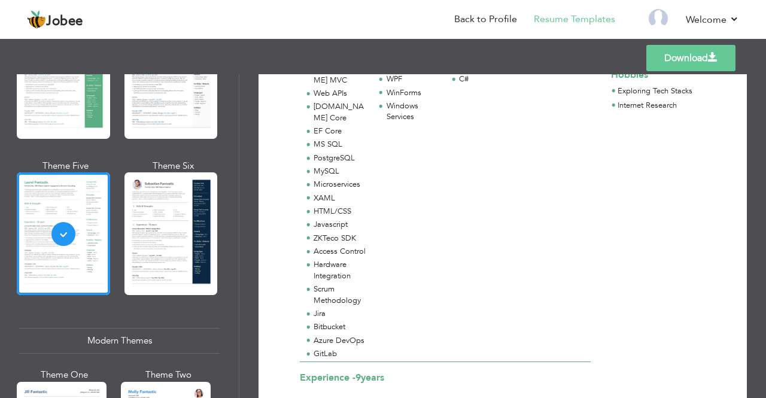
scroll to position [60, 0]
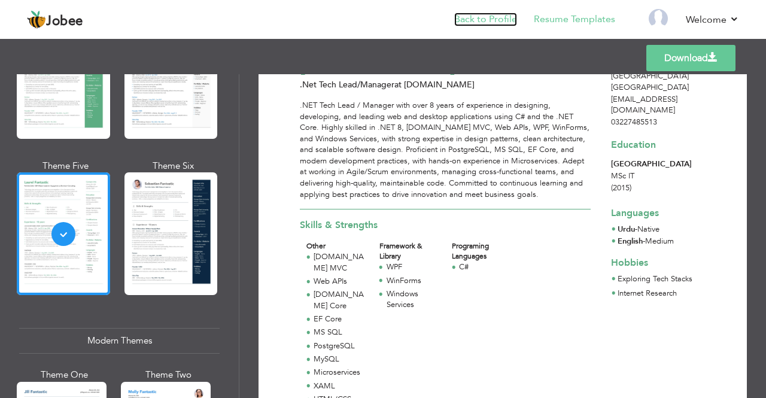
click at [485, 22] on link "Back to Profile" at bounding box center [485, 20] width 63 height 14
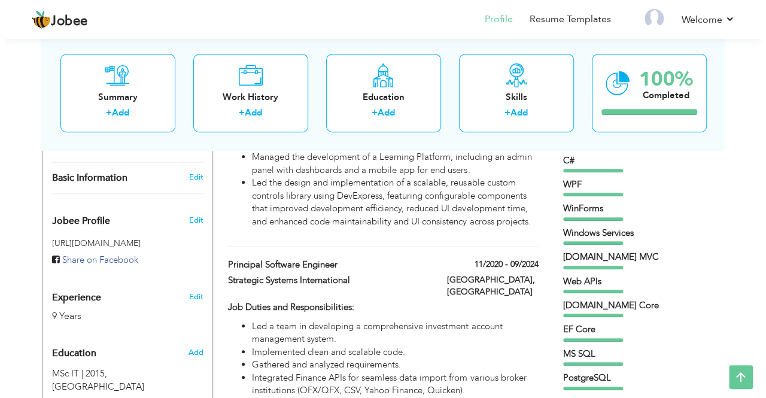
scroll to position [359, 0]
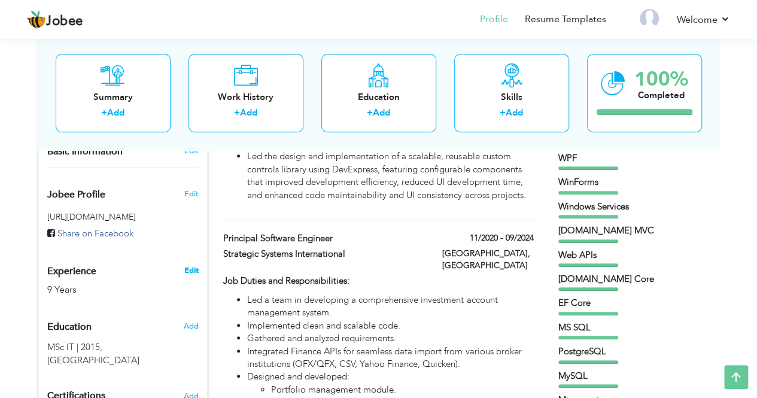
click at [184, 265] on link "Edit" at bounding box center [191, 270] width 14 height 11
type input "[DEMOGRAPHIC_DATA]"
type input "Waqas"
type input "03227485513"
select select "number:166"
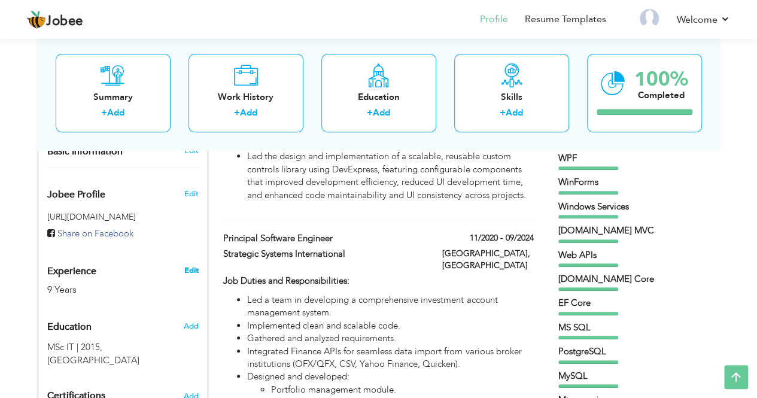
type input "[GEOGRAPHIC_DATA]"
select select "number:11"
type input "[DOMAIN_NAME]"
type input ".Net Tech Lead/Manager"
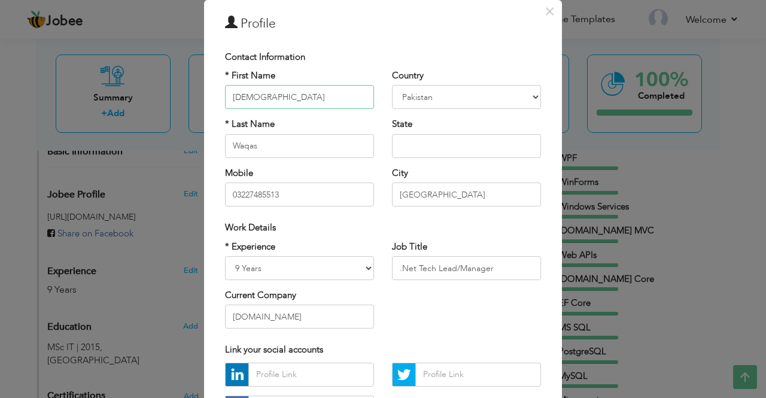
scroll to position [60, 0]
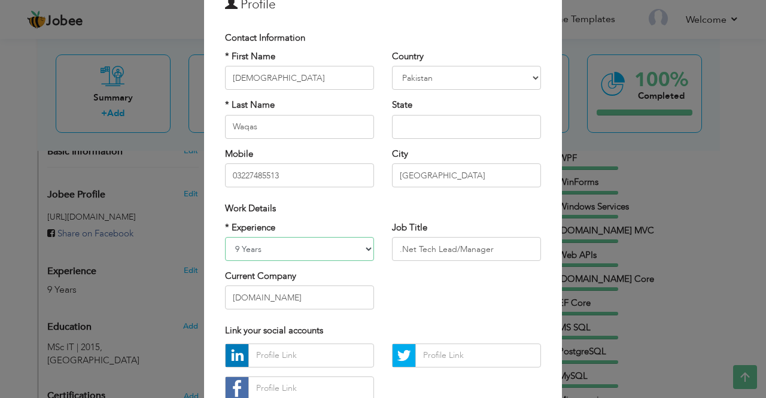
click at [287, 248] on select "Entry Level Less than 1 Year 1 Year 2 Years 3 Years 4 Years 5 Years 6 Years 7 Y…" at bounding box center [299, 249] width 149 height 24
click at [225, 237] on select "Entry Level Less than 1 Year 1 Year 2 Years 3 Years 4 Years 5 Years 6 Years 7 Y…" at bounding box center [299, 249] width 149 height 24
click at [412, 274] on div "* Experience Entry Level Less than 1 Year 1 Year 2 Years 3 Years 4 Years 5 Year…" at bounding box center [383, 270] width 334 height 98
click at [304, 245] on select "Entry Level Less than 1 Year 1 Year 2 Years 3 Years 4 Years 5 Years 6 Years 7 Y…" at bounding box center [299, 249] width 149 height 24
select select "number:10"
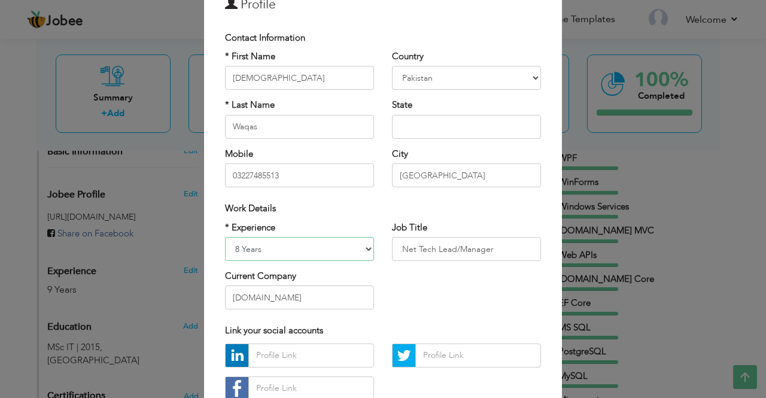
click at [225, 237] on select "Entry Level Less than 1 Year 1 Year 2 Years 3 Years 4 Years 5 Years 6 Years 7 Y…" at bounding box center [299, 249] width 149 height 24
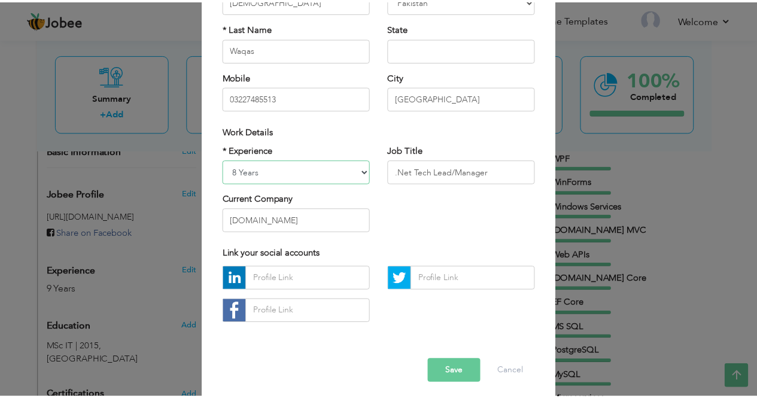
scroll to position [143, 0]
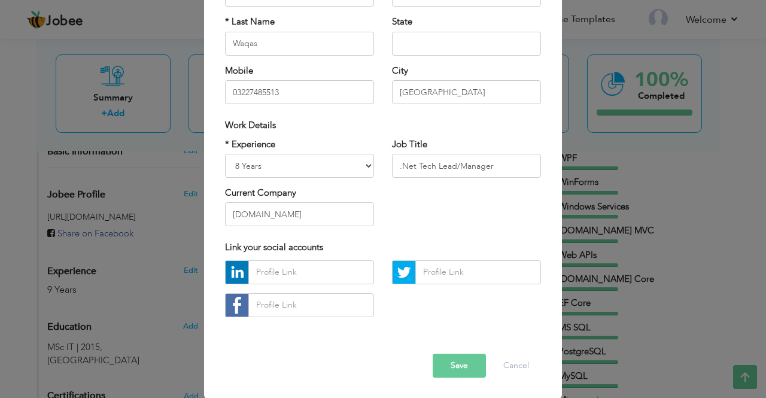
click at [440, 366] on button "Save" at bounding box center [459, 366] width 53 height 24
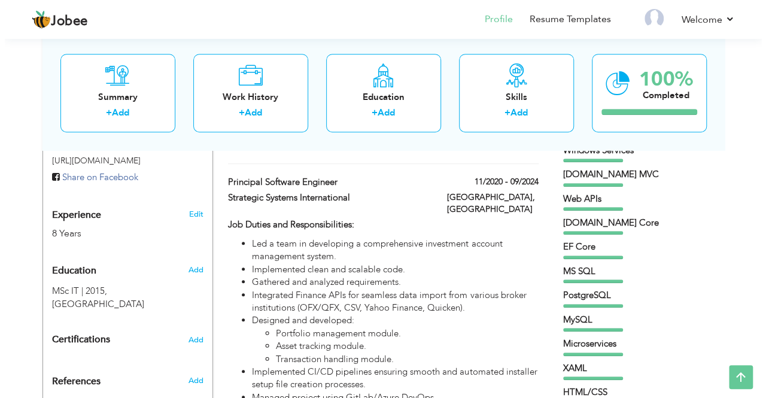
scroll to position [419, 0]
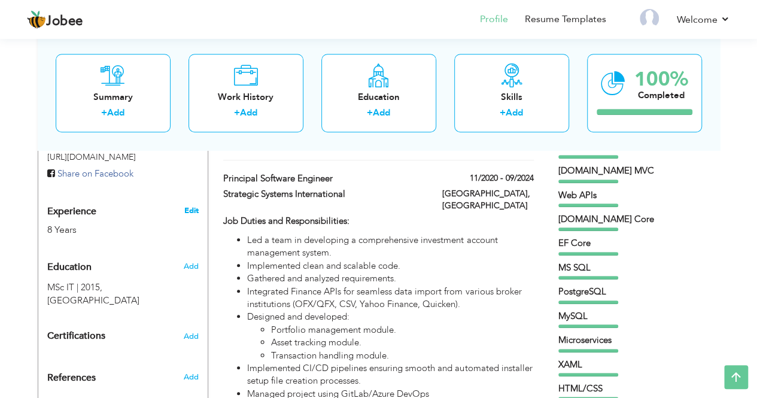
click at [189, 205] on link "Edit" at bounding box center [191, 210] width 14 height 11
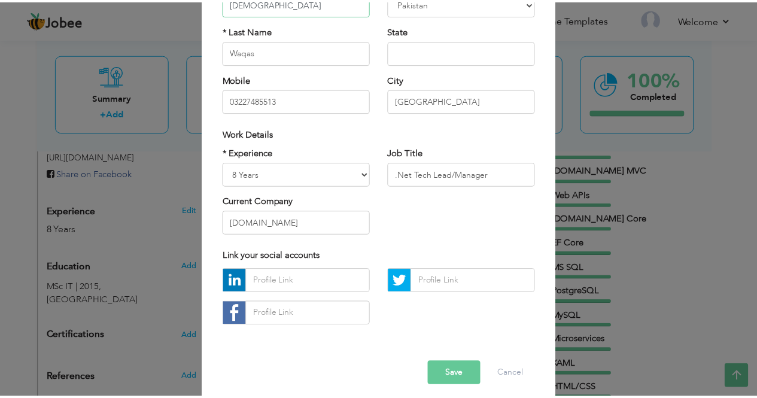
scroll to position [143, 0]
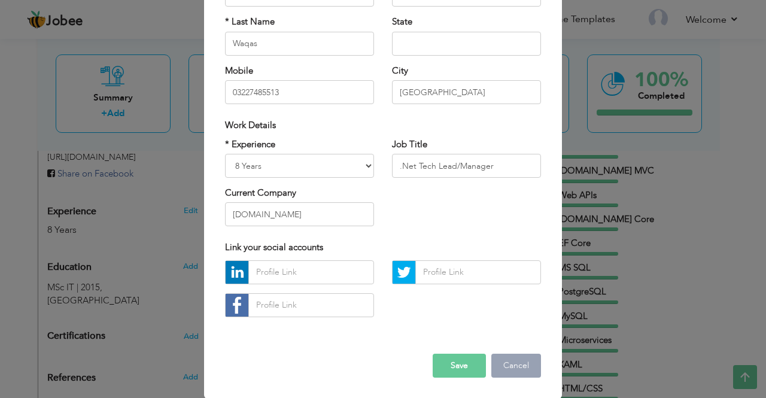
click at [518, 360] on button "Cancel" at bounding box center [516, 366] width 50 height 24
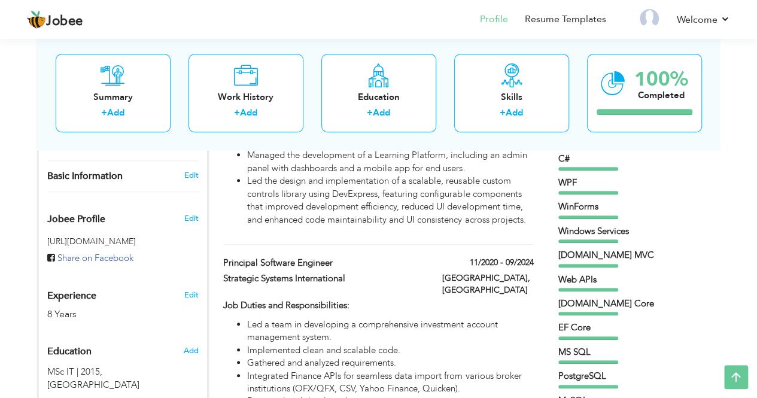
scroll to position [0, 0]
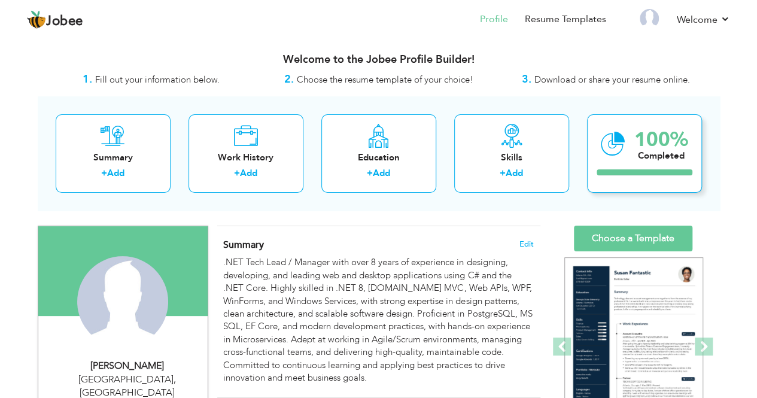
click at [640, 148] on div "100%" at bounding box center [661, 140] width 54 height 20
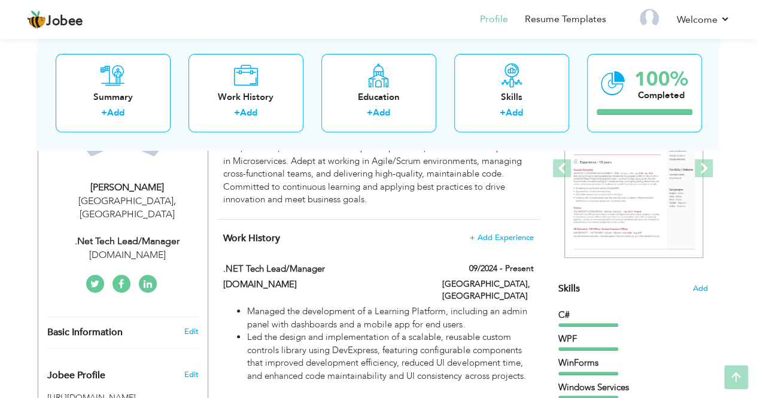
scroll to position [180, 0]
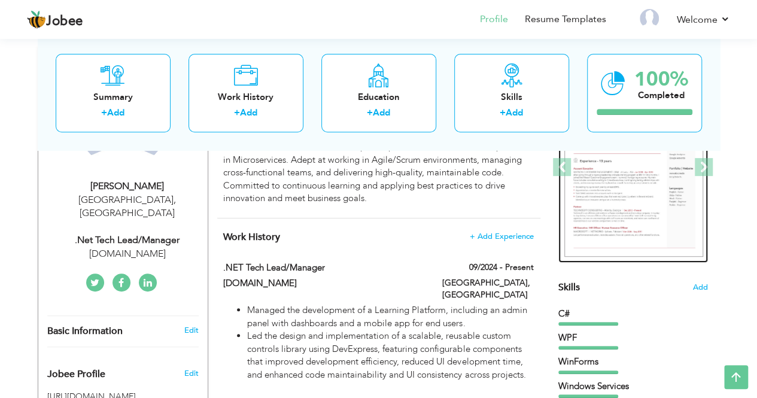
click at [621, 179] on img at bounding box center [633, 168] width 139 height 180
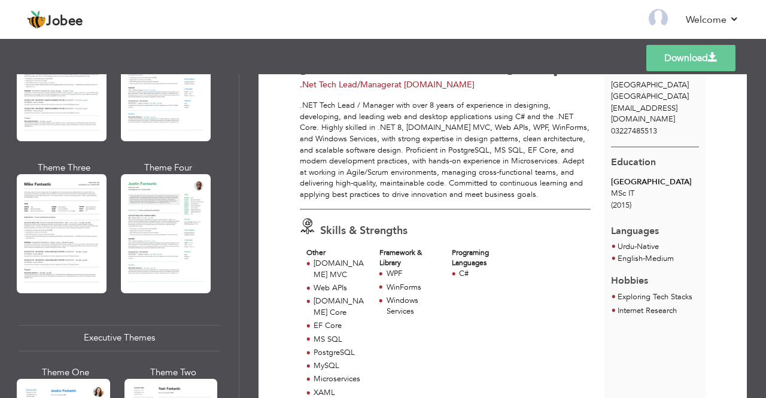
scroll to position [718, 0]
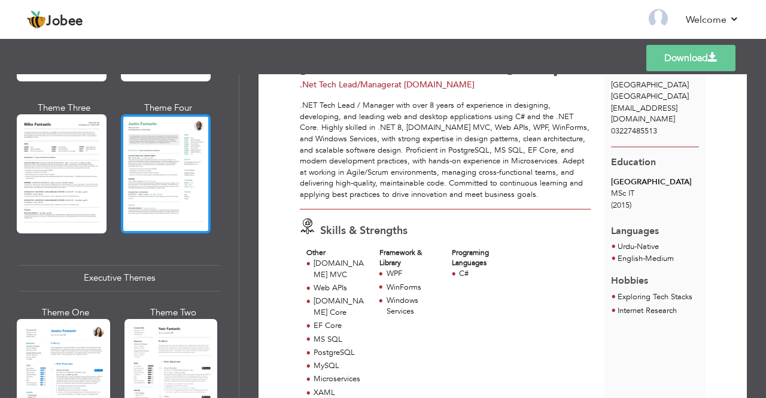
click at [148, 166] on div at bounding box center [166, 173] width 90 height 119
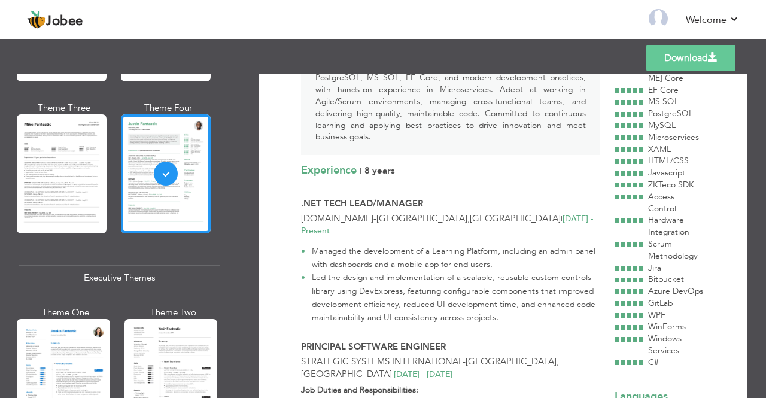
scroll to position [0, 0]
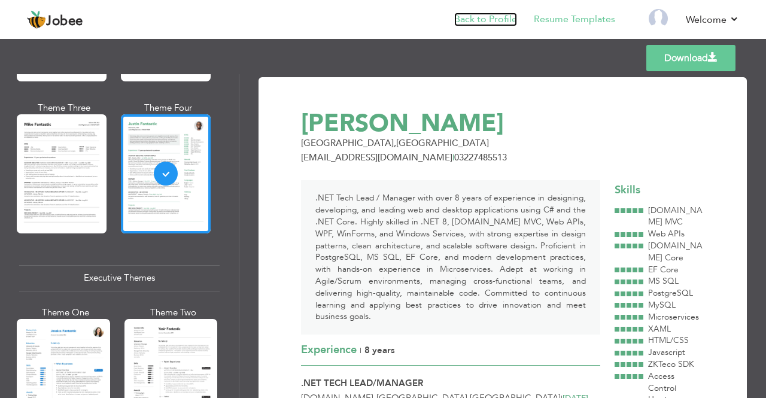
click at [459, 18] on link "Back to Profile" at bounding box center [485, 20] width 63 height 14
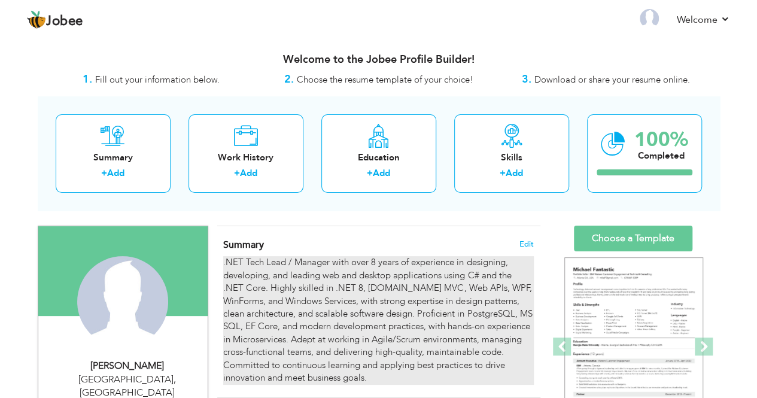
click at [370, 263] on div ".NET Tech Lead / Manager with over 8 years of experience in designing, developi…" at bounding box center [378, 320] width 310 height 128
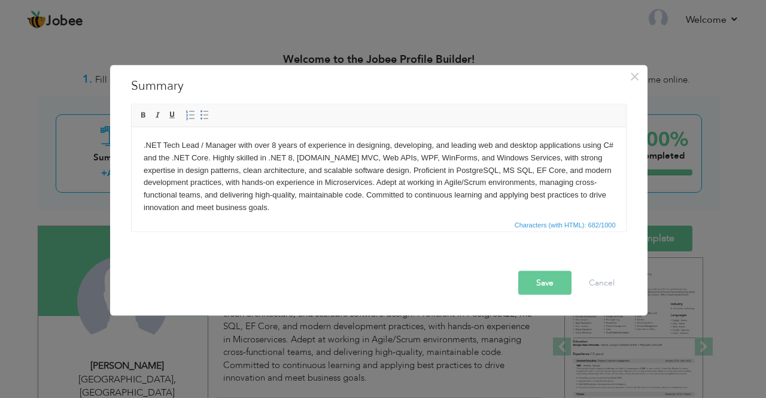
click at [275, 146] on body ".NET Tech Lead / Manager with over 8 years of experience in designing, developi…" at bounding box center [378, 176] width 470 height 75
click at [537, 275] on button "Save" at bounding box center [544, 283] width 53 height 24
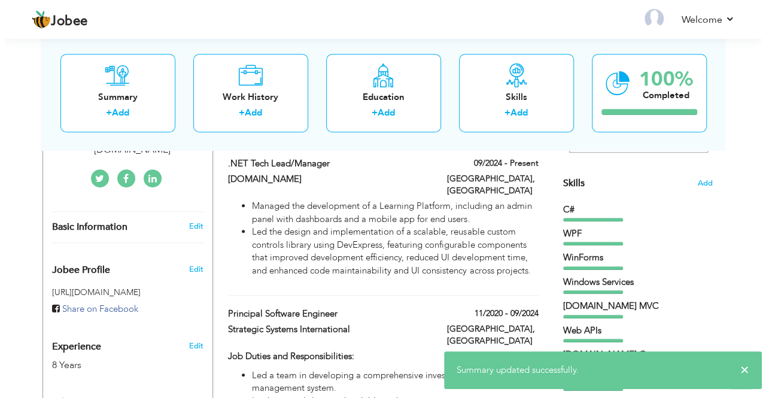
scroll to position [359, 0]
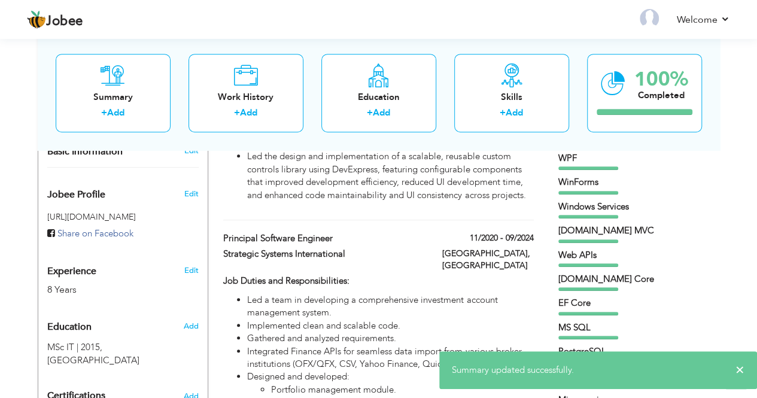
click at [63, 283] on div "8 Years" at bounding box center [108, 290] width 123 height 14
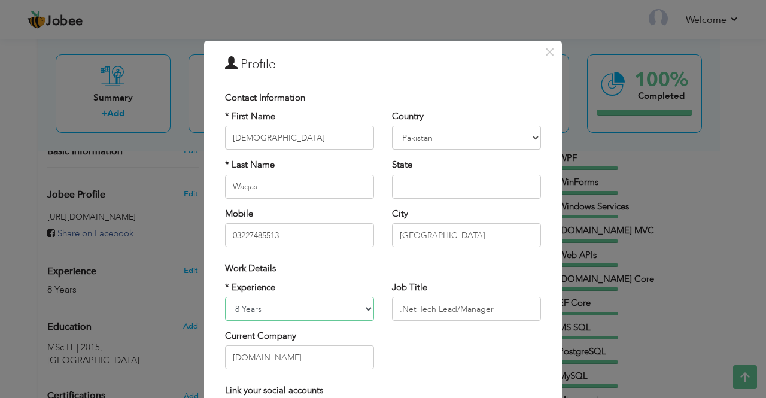
click at [265, 302] on select "Entry Level Less than 1 Year 1 Year 2 Years 3 Years 4 Years 5 Years 6 Years 7 Y…" at bounding box center [299, 309] width 149 height 24
select select "number:11"
click at [225, 297] on select "Entry Level Less than 1 Year 1 Year 2 Years 3 Years 4 Years 5 Years 6 Years 7 Y…" at bounding box center [299, 309] width 149 height 24
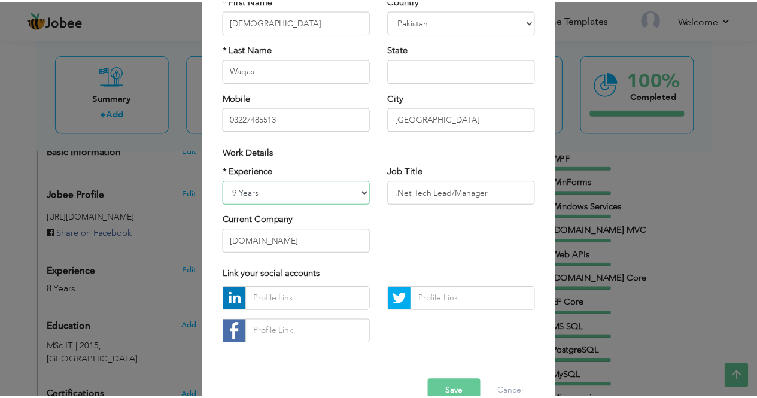
scroll to position [120, 0]
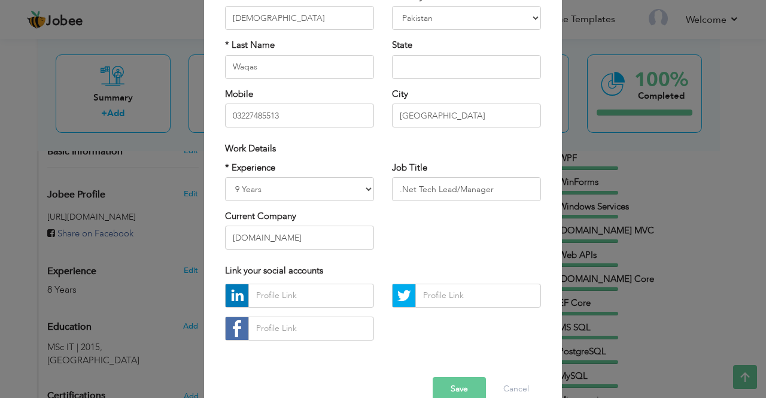
click at [444, 384] on button "Save" at bounding box center [459, 389] width 53 height 24
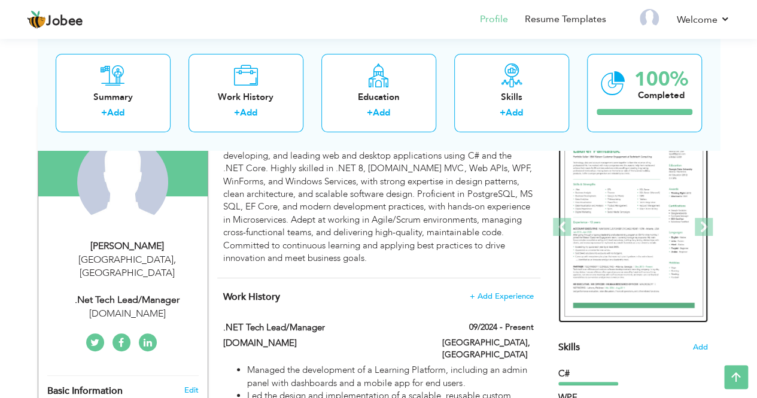
click at [630, 205] on img at bounding box center [633, 228] width 139 height 180
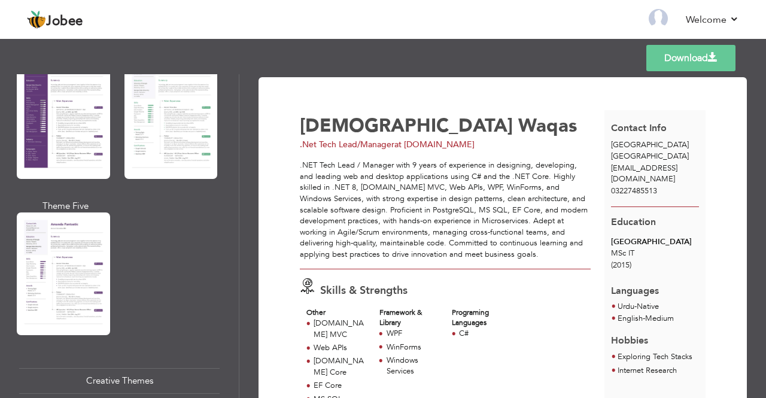
scroll to position [898, 0]
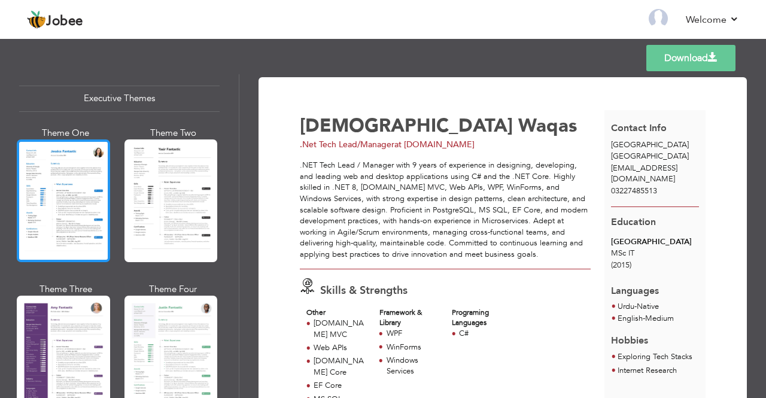
click at [53, 183] on div at bounding box center [63, 200] width 93 height 123
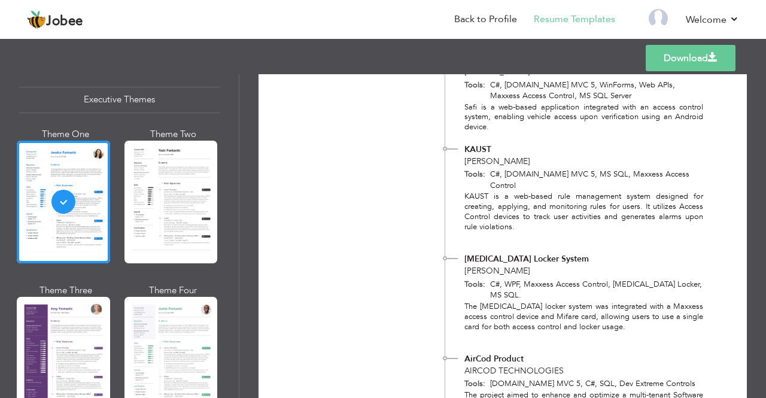
scroll to position [1317, 0]
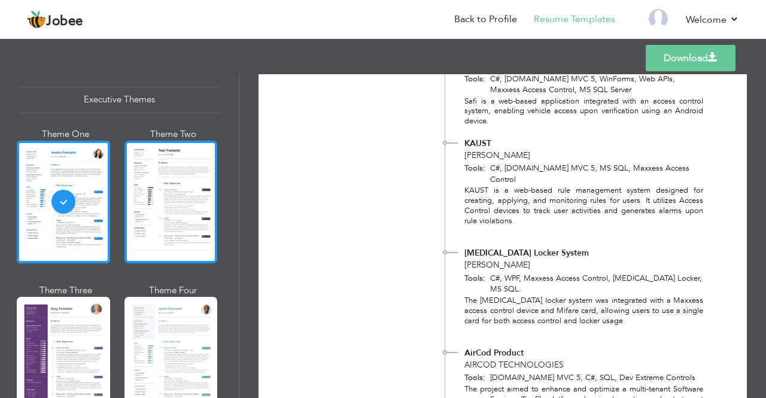
click at [180, 187] on div at bounding box center [170, 202] width 93 height 123
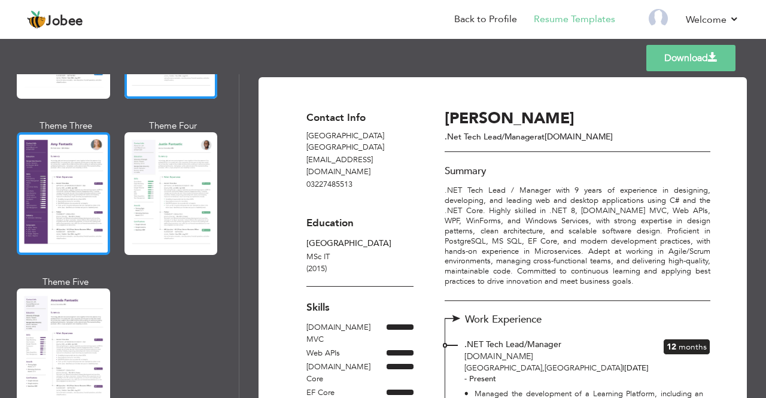
scroll to position [1077, 0]
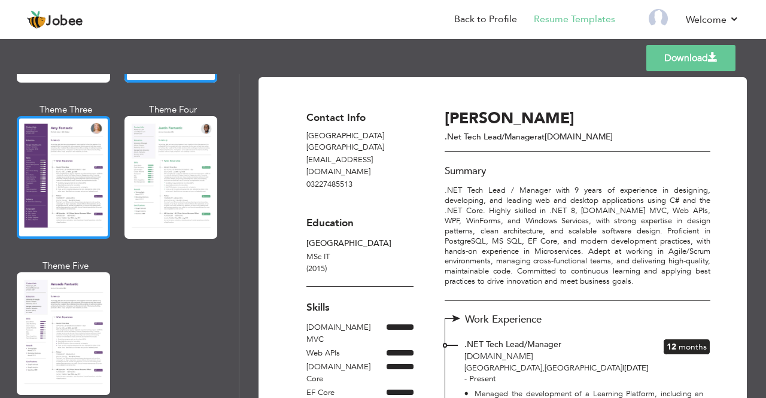
click at [67, 179] on div at bounding box center [63, 177] width 93 height 123
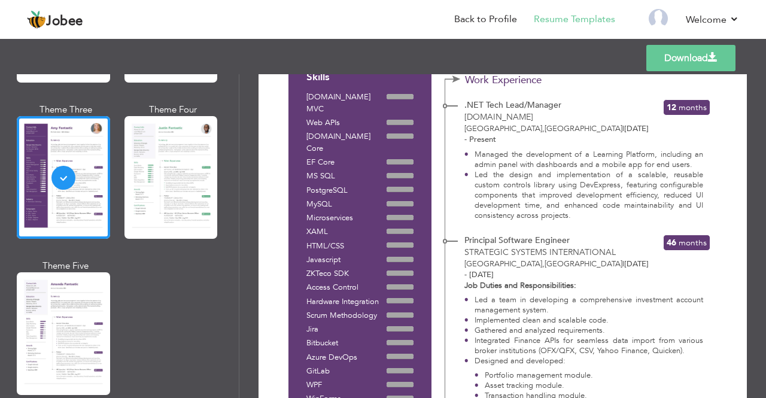
scroll to position [598, 0]
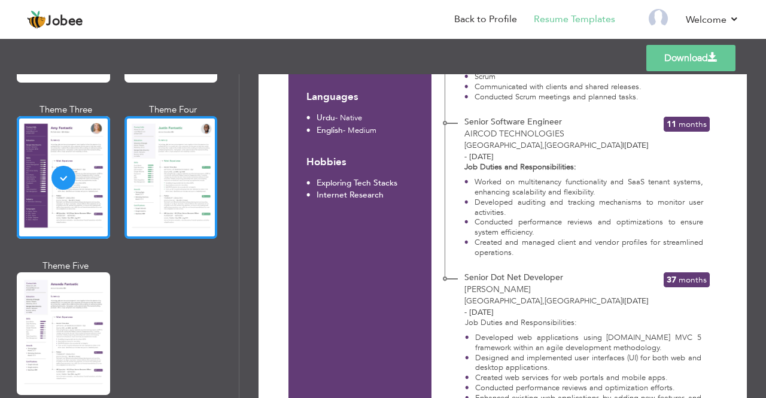
click at [178, 192] on div at bounding box center [170, 177] width 93 height 123
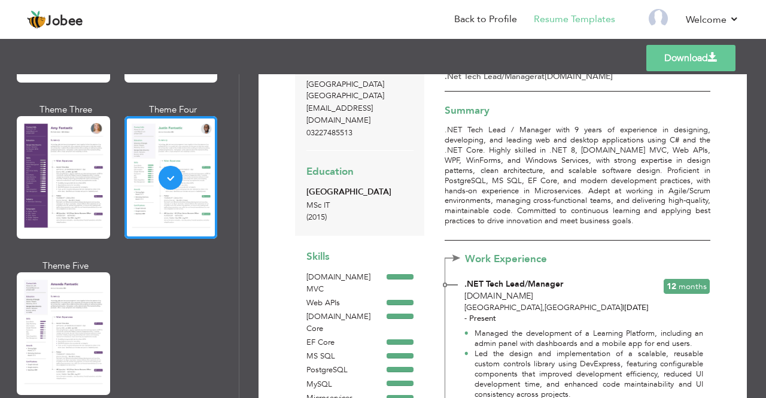
scroll to position [60, 0]
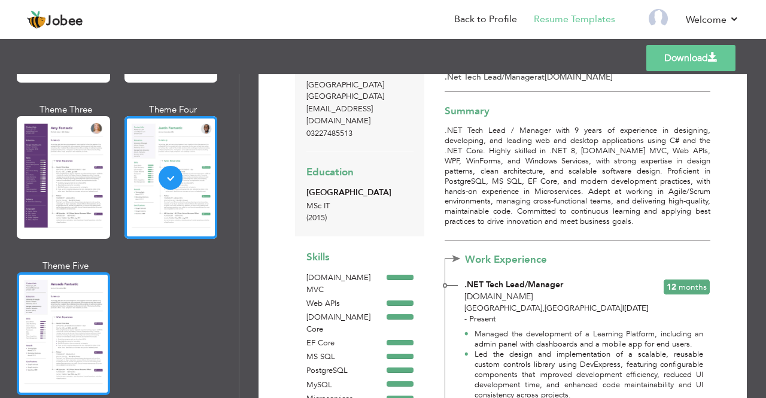
click at [83, 273] on div at bounding box center [63, 333] width 93 height 123
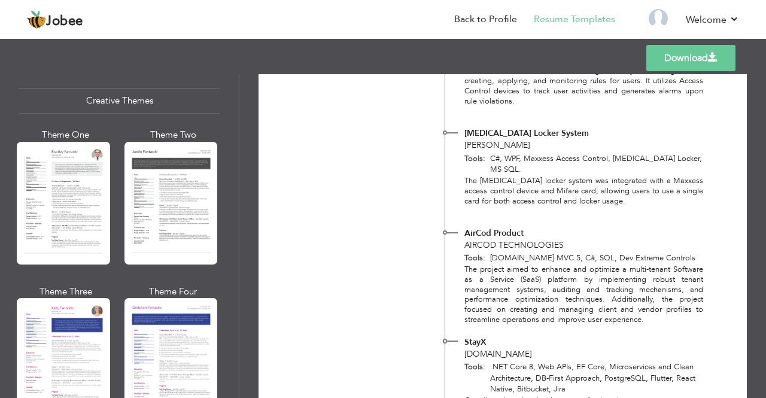
scroll to position [1436, 0]
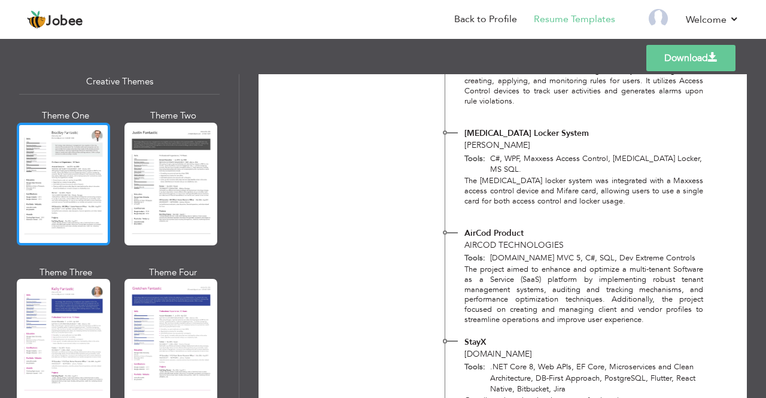
click at [85, 180] on div at bounding box center [63, 184] width 93 height 123
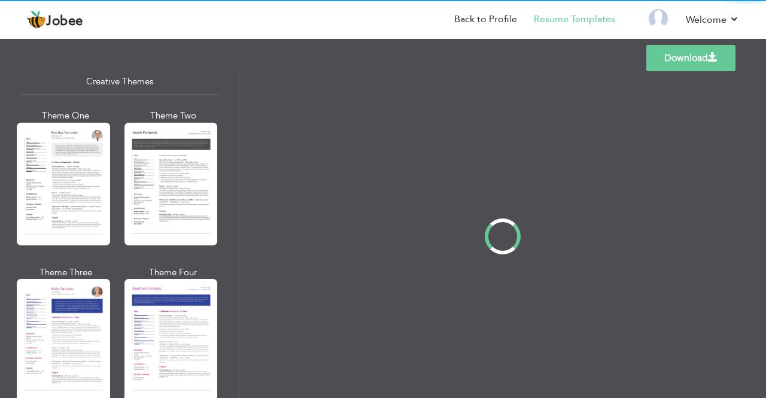
scroll to position [0, 0]
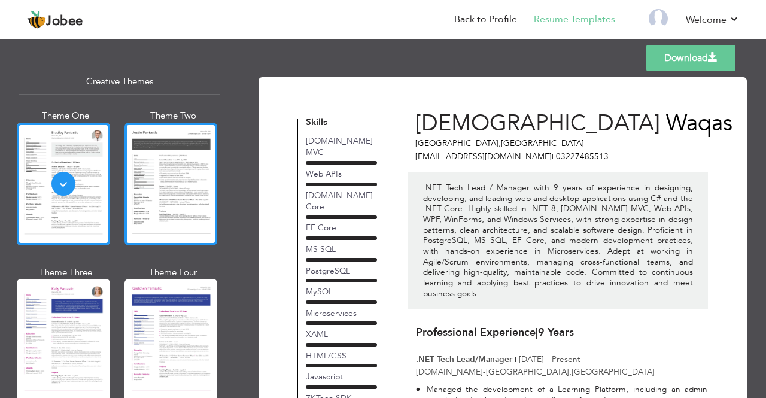
click at [147, 162] on div at bounding box center [170, 184] width 93 height 123
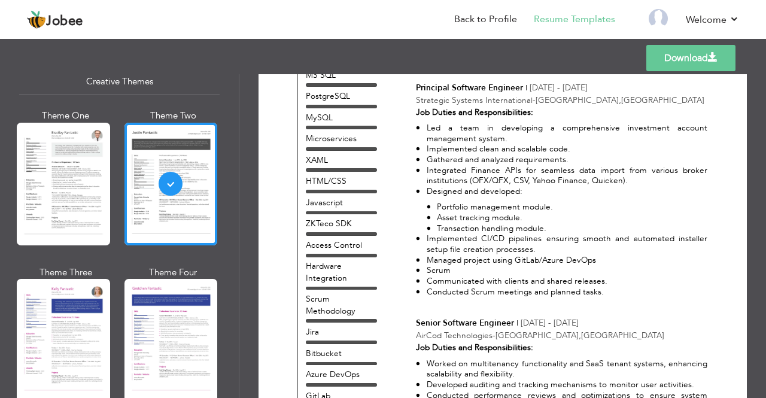
scroll to position [419, 0]
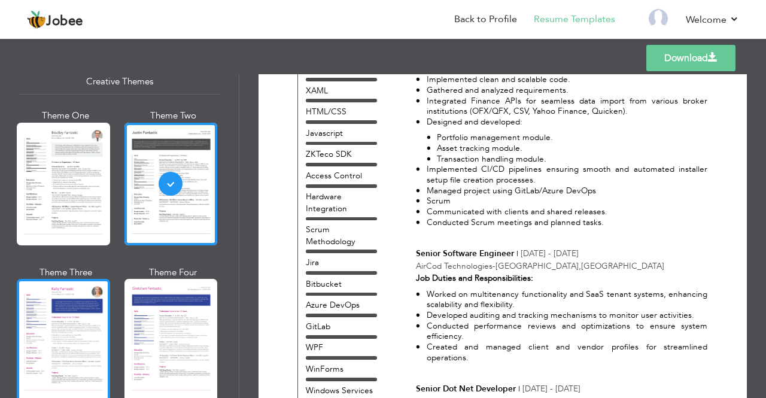
click at [93, 294] on div at bounding box center [63, 340] width 93 height 123
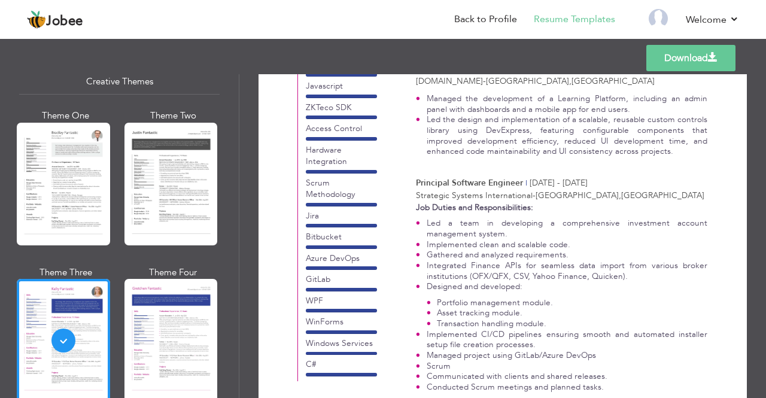
scroll to position [299, 0]
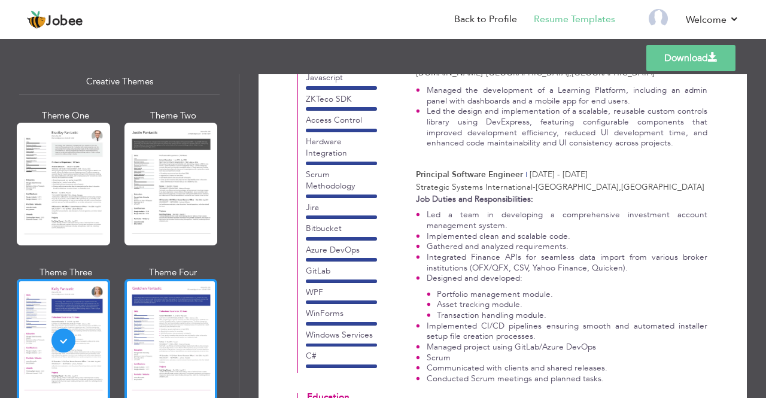
click at [178, 321] on div at bounding box center [170, 340] width 93 height 123
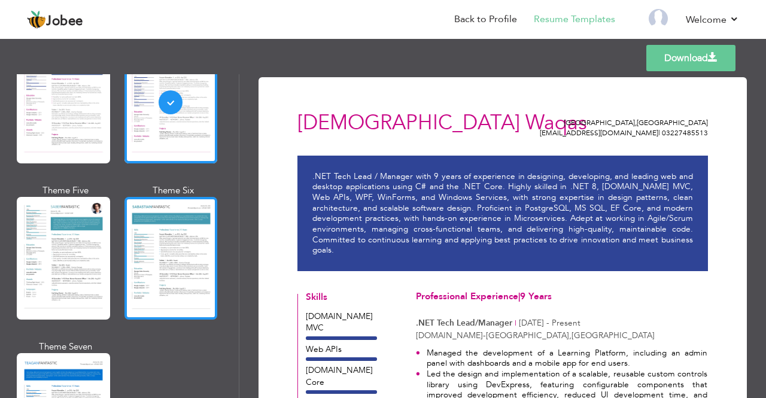
scroll to position [1676, 0]
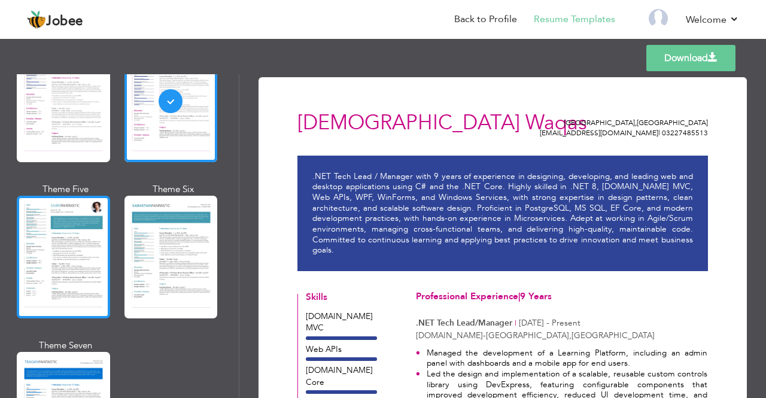
click at [53, 235] on div at bounding box center [63, 257] width 93 height 123
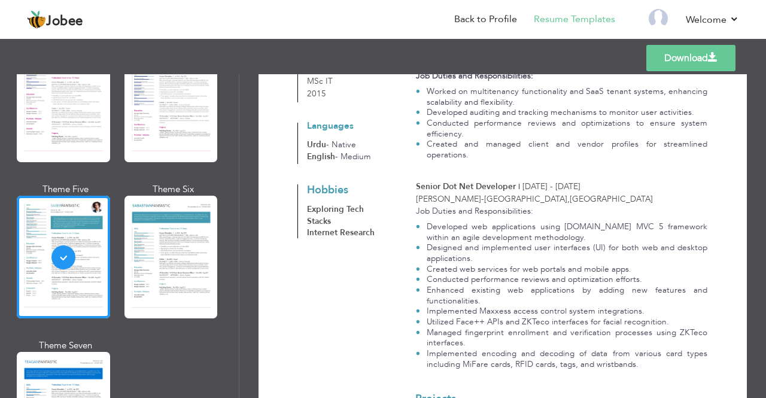
scroll to position [239, 0]
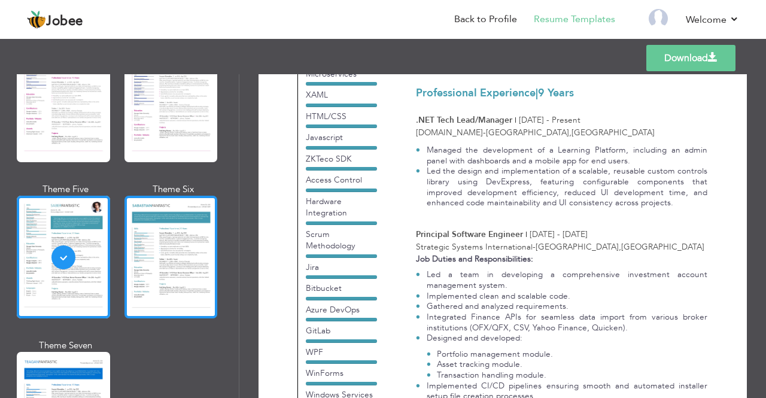
click at [177, 225] on div at bounding box center [170, 257] width 93 height 123
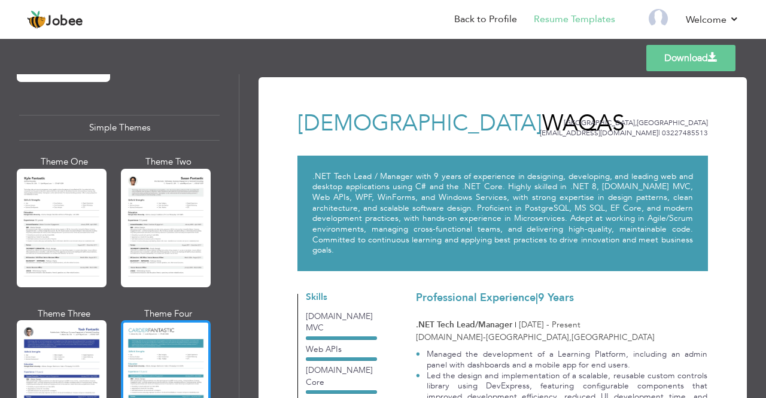
scroll to position [2095, 0]
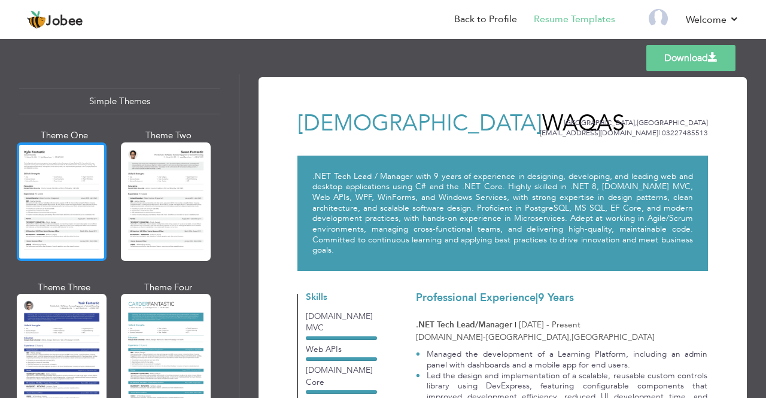
click at [45, 190] on div at bounding box center [62, 201] width 90 height 119
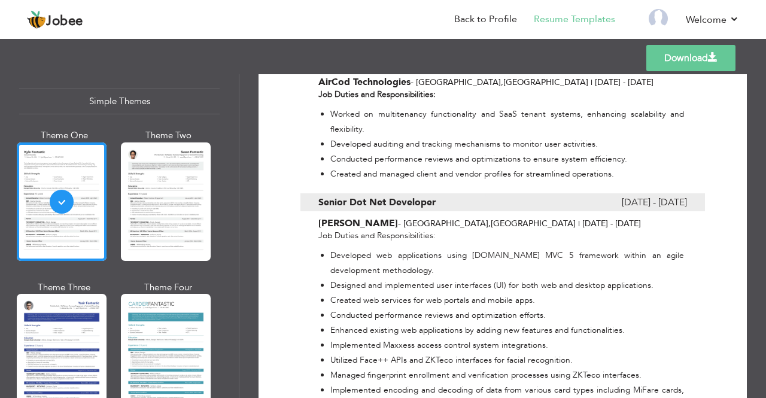
scroll to position [1137, 0]
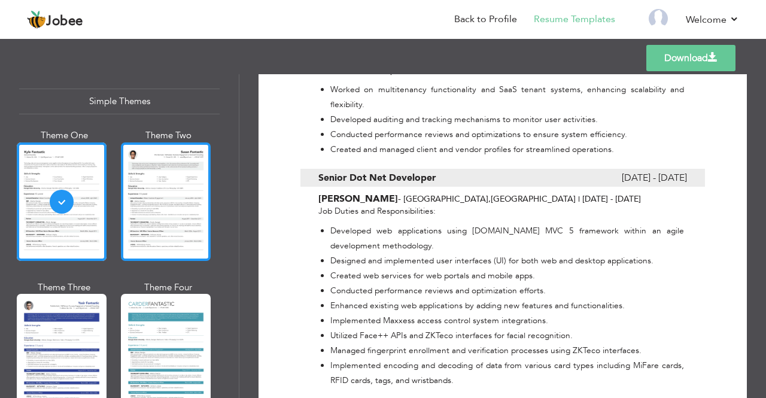
click at [187, 172] on div at bounding box center [166, 201] width 90 height 119
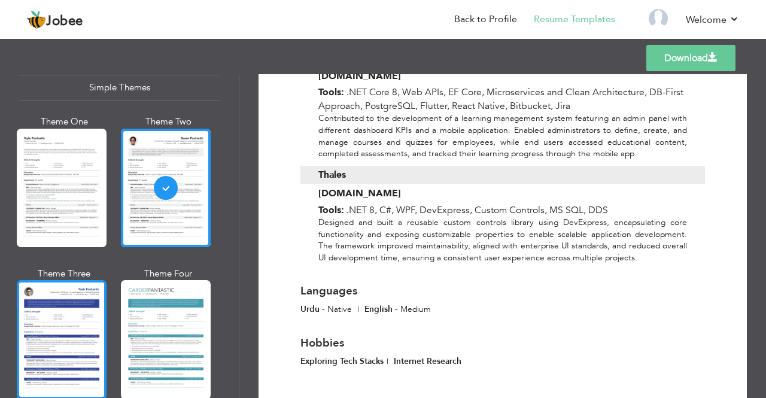
scroll to position [2116, 0]
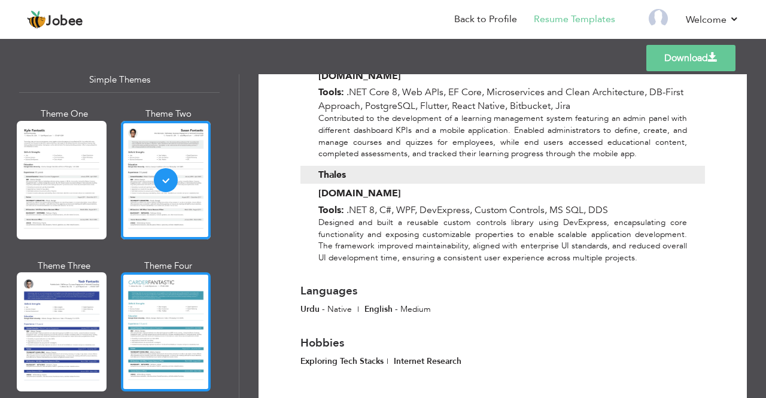
click at [156, 291] on div at bounding box center [166, 331] width 90 height 119
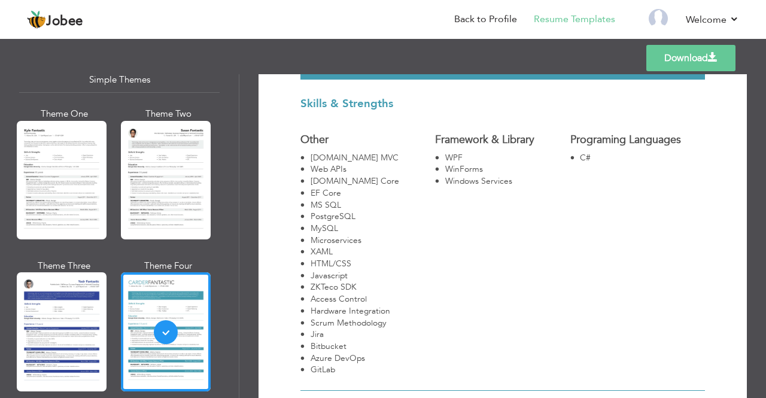
scroll to position [299, 0]
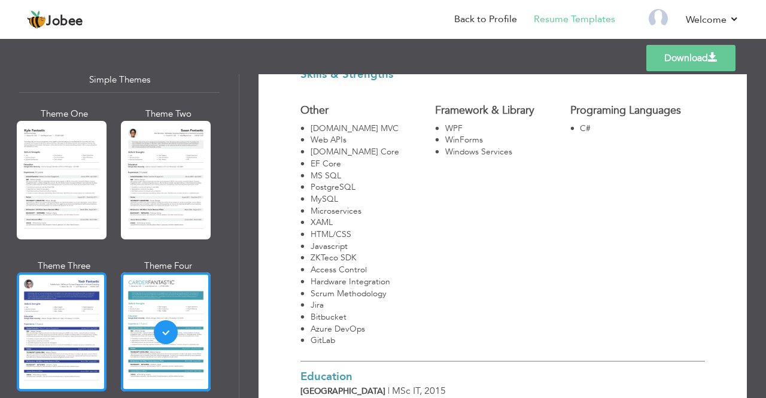
click at [68, 300] on div at bounding box center [62, 331] width 90 height 119
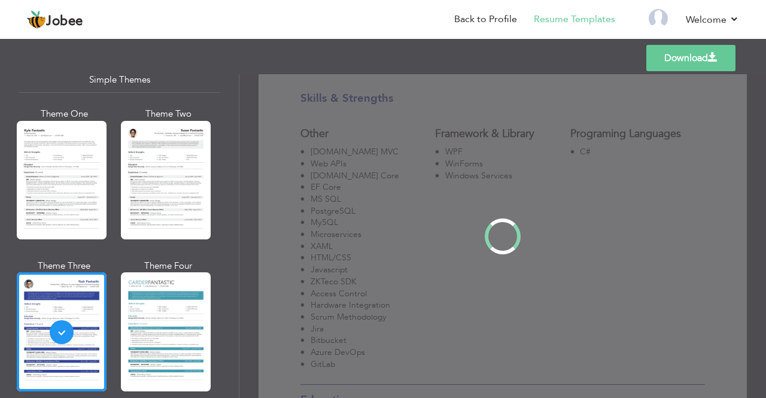
scroll to position [0, 0]
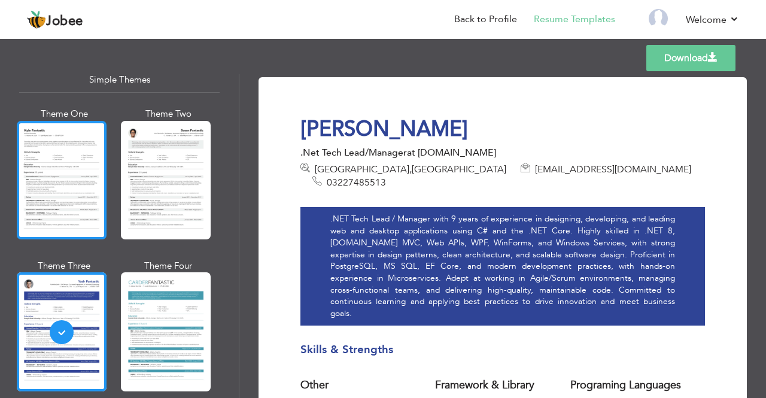
click at [75, 144] on div at bounding box center [62, 180] width 90 height 119
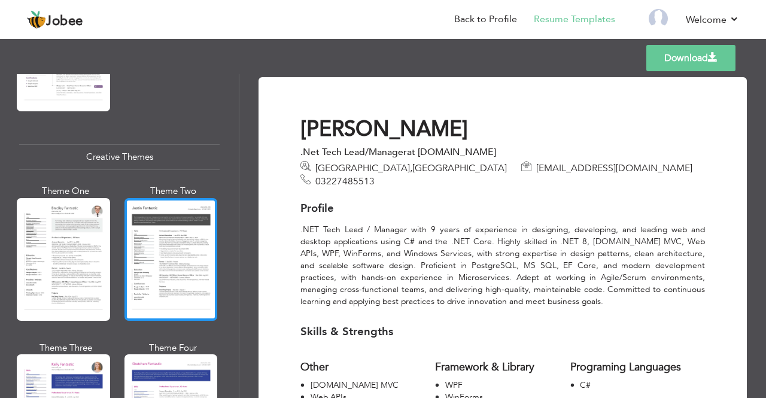
scroll to position [1338, 0]
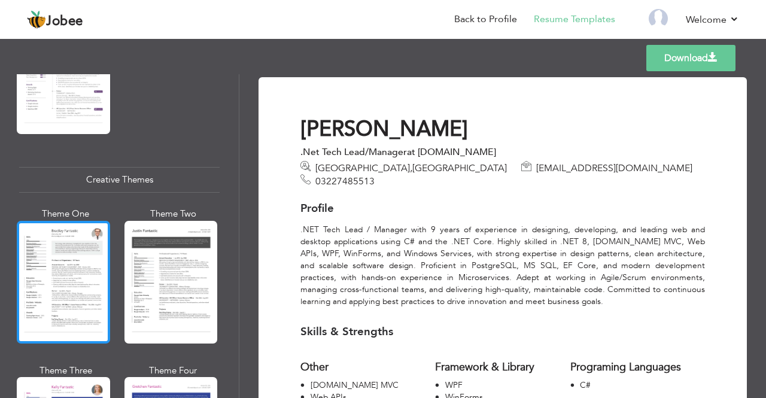
click at [73, 259] on div at bounding box center [63, 282] width 93 height 123
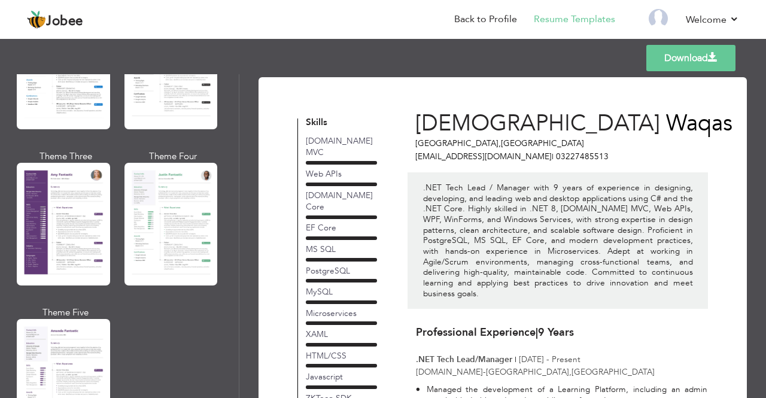
scroll to position [979, 0]
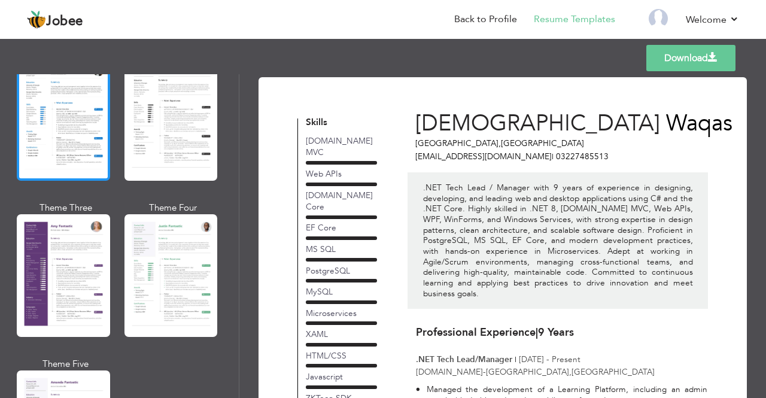
click at [65, 113] on div at bounding box center [63, 119] width 93 height 123
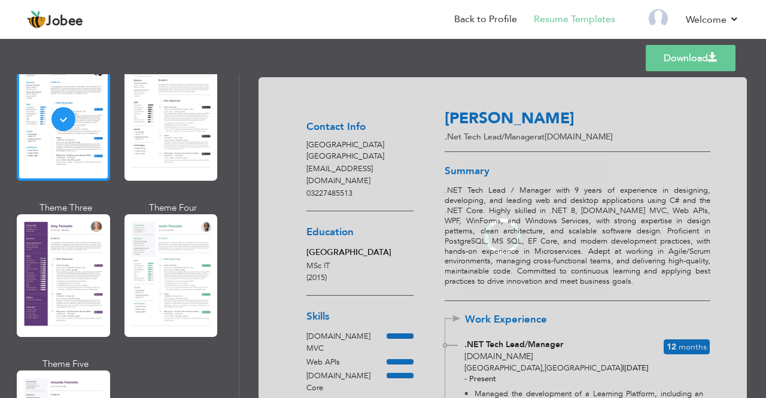
scroll to position [978, 0]
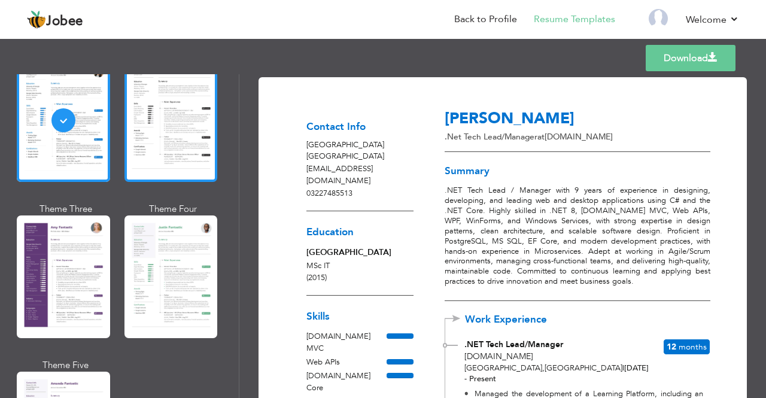
click at [176, 145] on div at bounding box center [170, 120] width 93 height 123
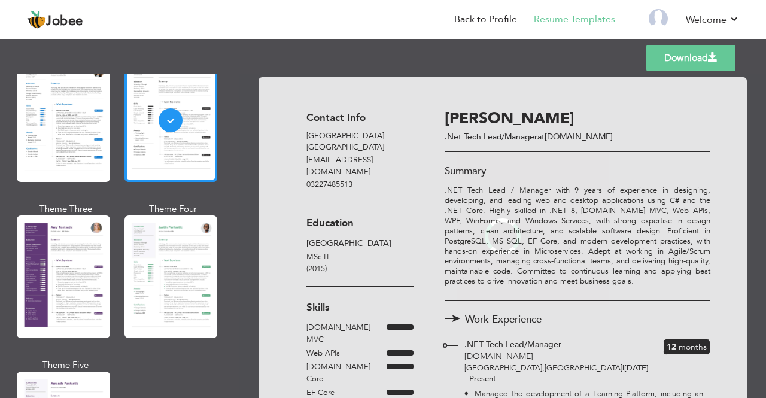
scroll to position [979, 0]
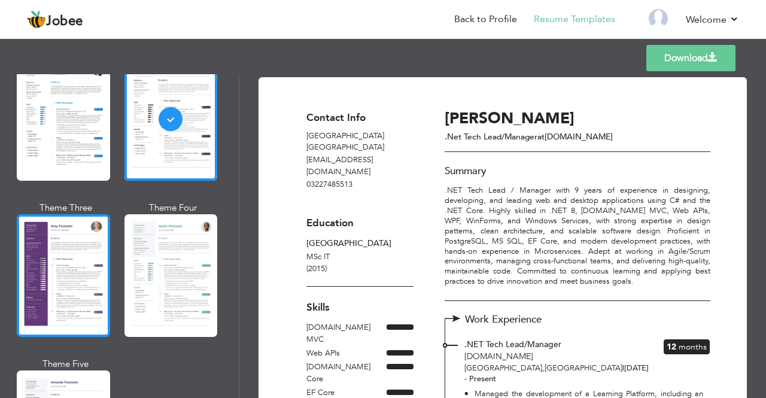
click at [90, 246] on div at bounding box center [63, 275] width 93 height 123
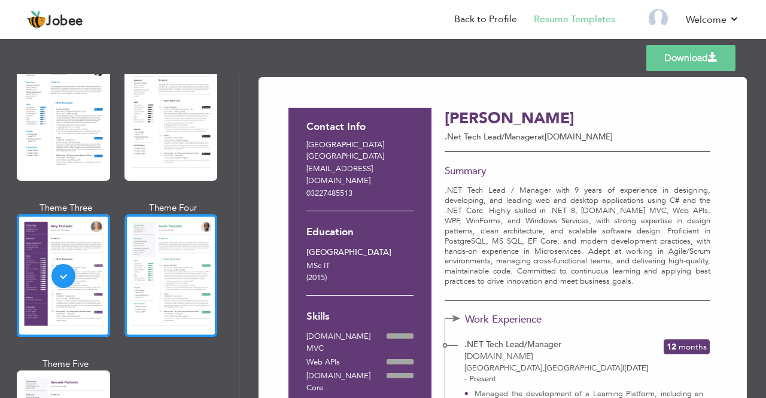
click at [170, 242] on div at bounding box center [170, 275] width 93 height 123
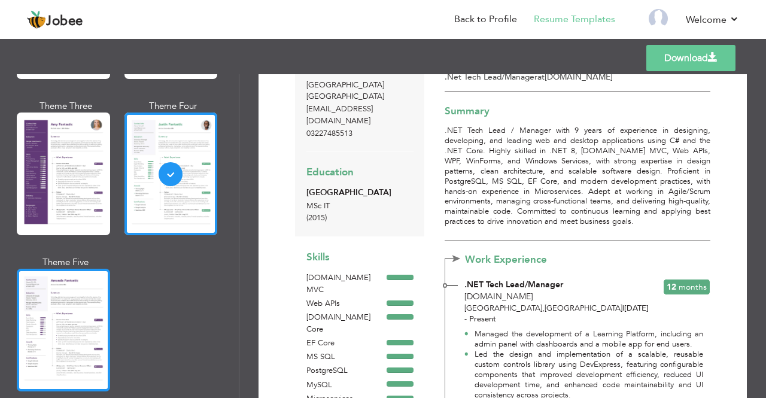
scroll to position [1099, 0]
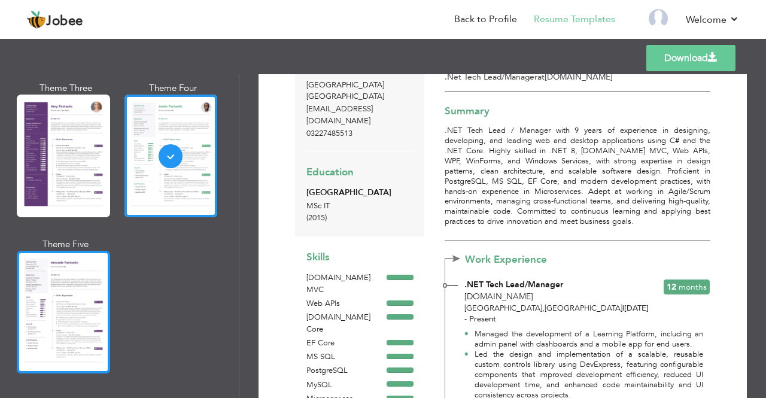
click at [76, 275] on div at bounding box center [63, 312] width 93 height 123
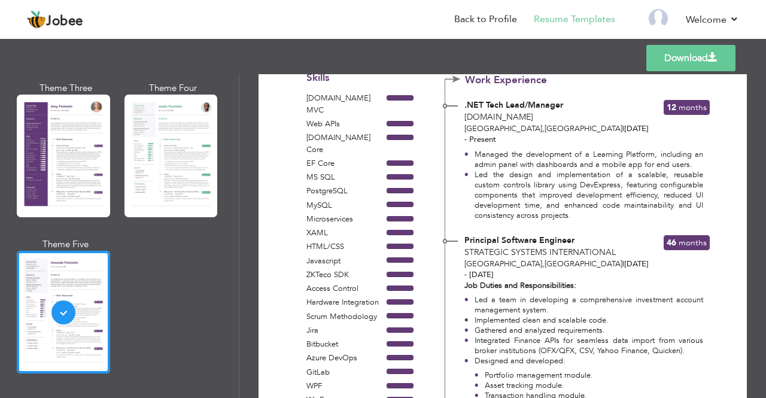
scroll to position [0, 0]
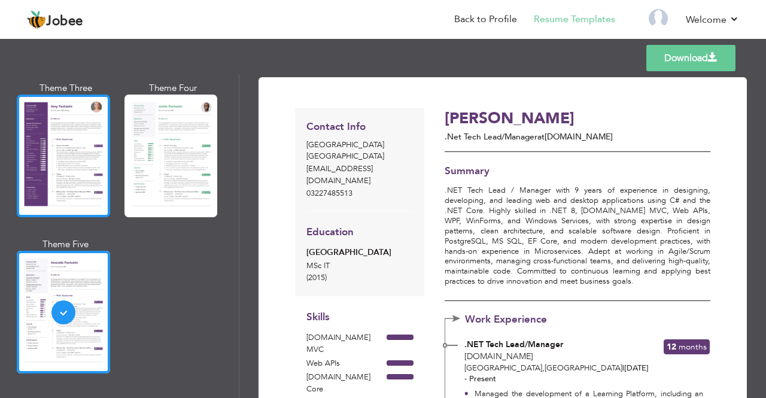
click at [76, 131] on div at bounding box center [63, 156] width 93 height 123
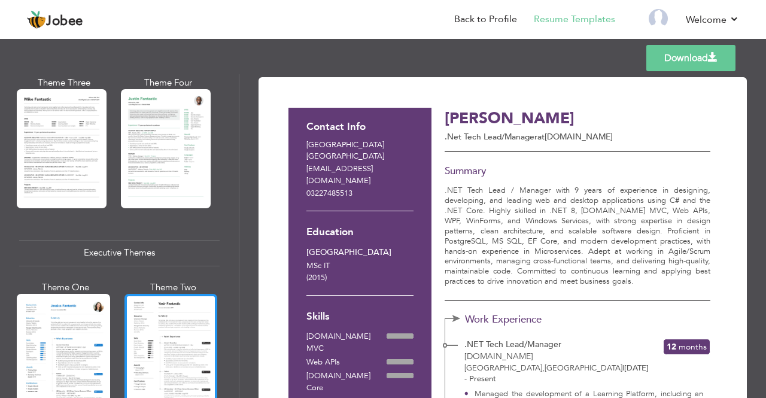
scroll to position [620, 0]
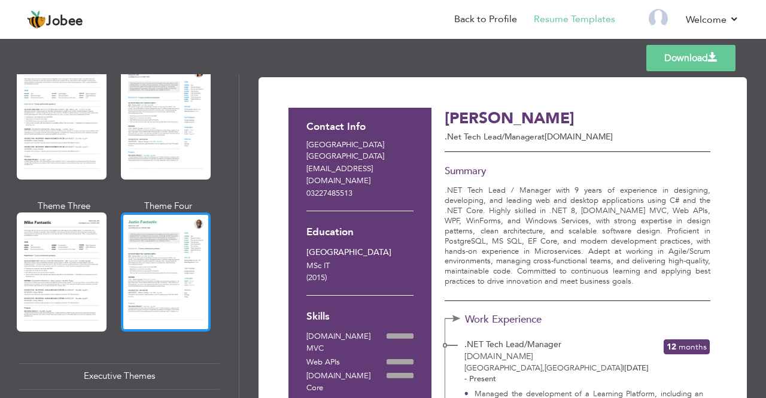
click at [165, 238] on div at bounding box center [166, 271] width 90 height 119
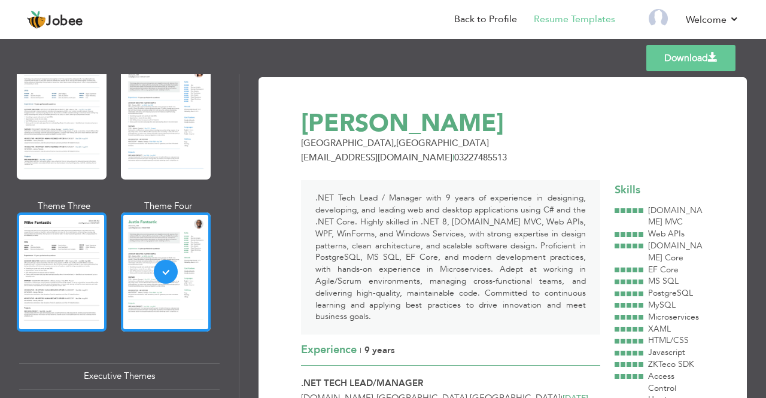
click at [41, 248] on div at bounding box center [62, 271] width 90 height 119
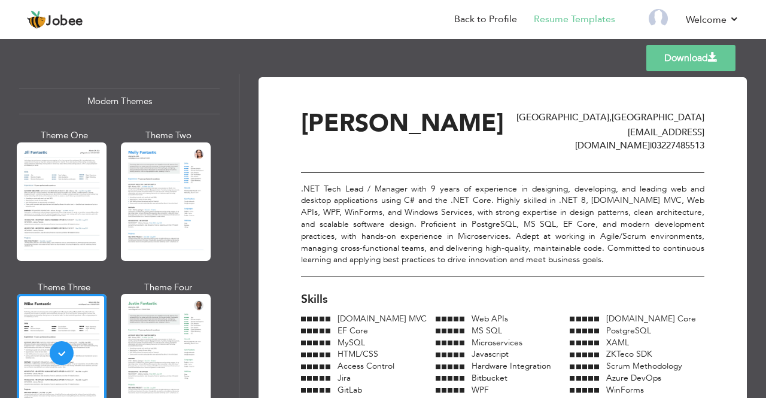
scroll to position [500, 0]
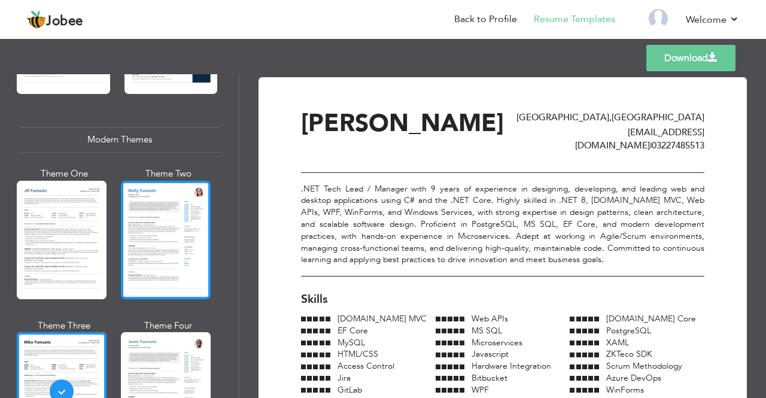
click at [180, 239] on div at bounding box center [166, 240] width 90 height 119
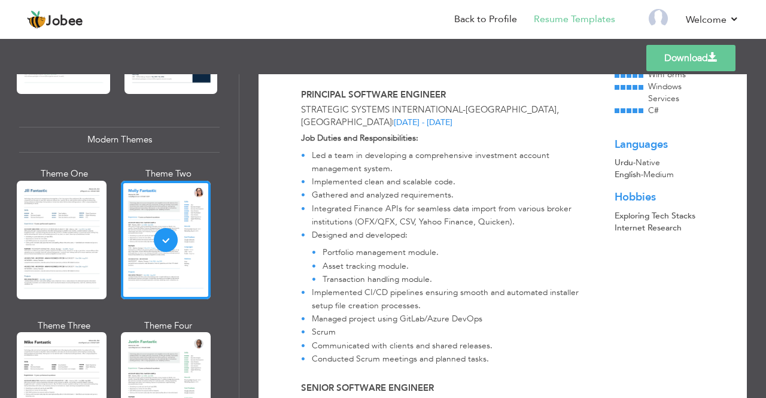
scroll to position [479, 0]
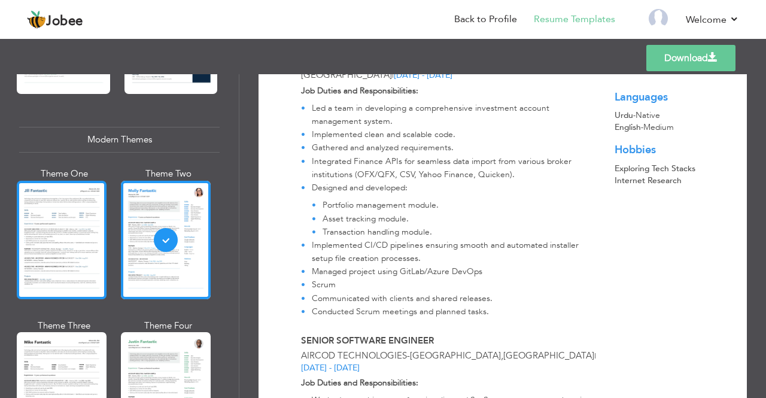
click at [80, 228] on div at bounding box center [62, 240] width 90 height 119
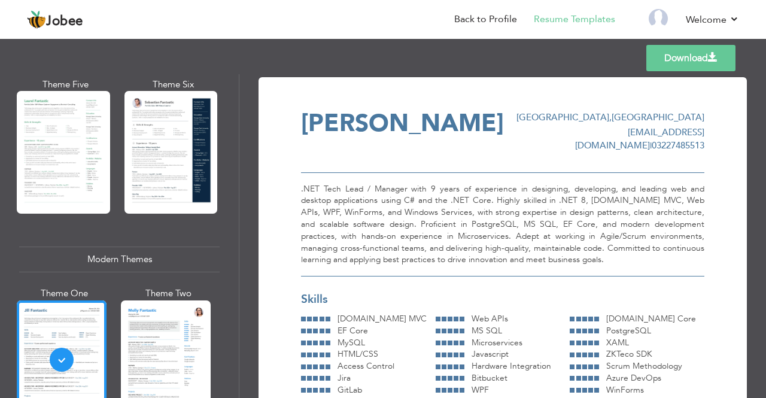
scroll to position [321, 0]
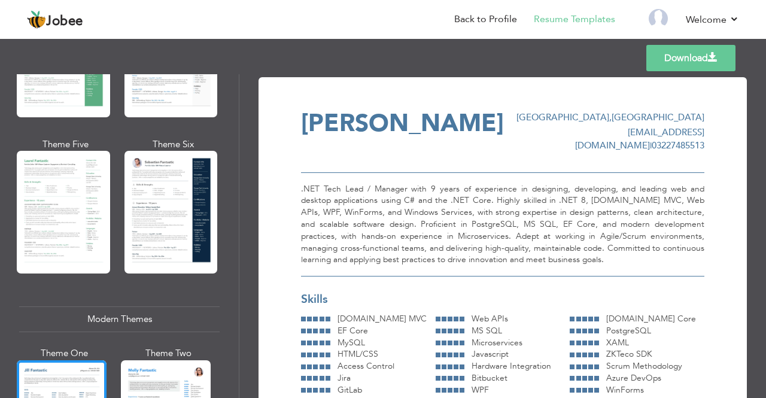
click at [162, 218] on div at bounding box center [170, 212] width 93 height 123
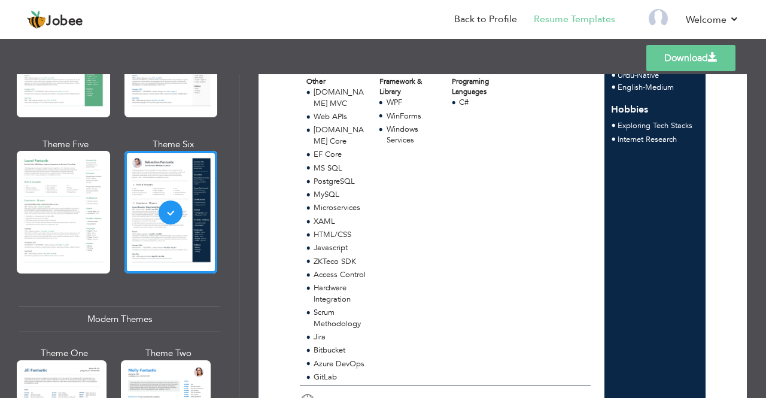
scroll to position [359, 0]
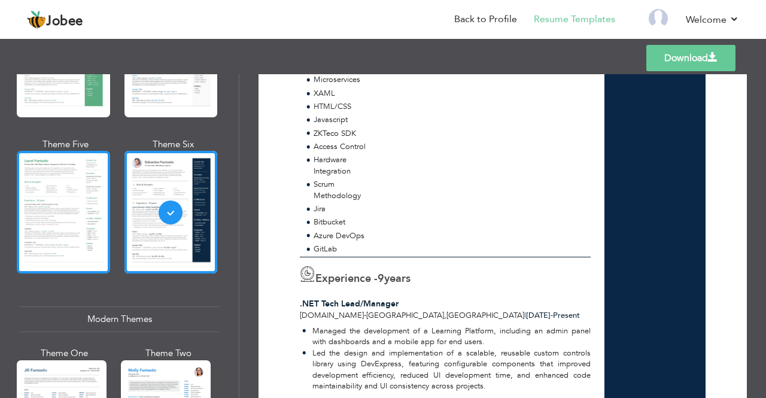
click at [48, 225] on div at bounding box center [63, 212] width 93 height 123
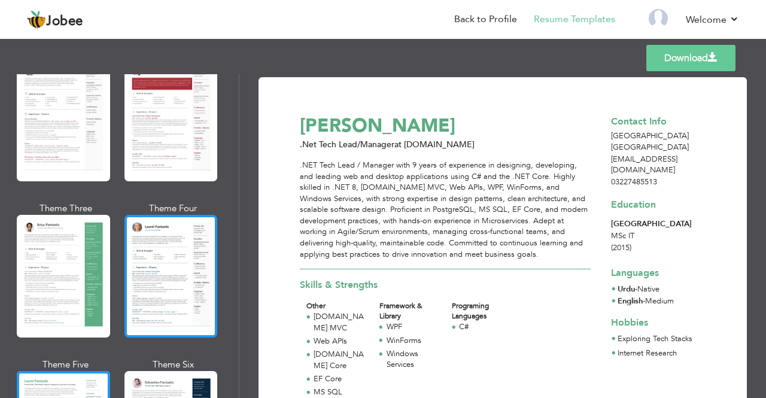
scroll to position [81, 0]
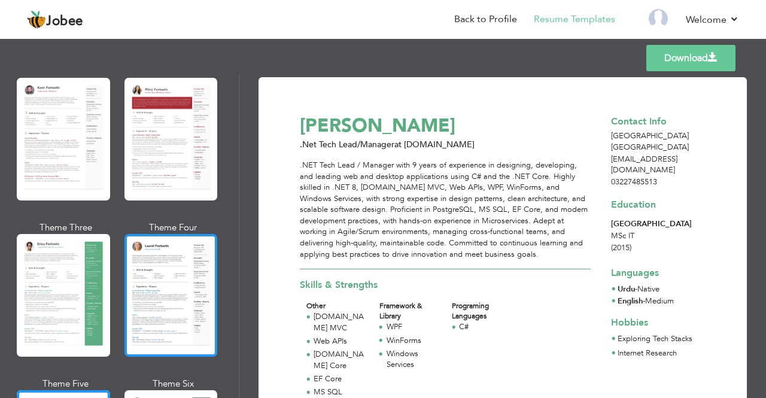
click at [166, 272] on div at bounding box center [170, 295] width 93 height 123
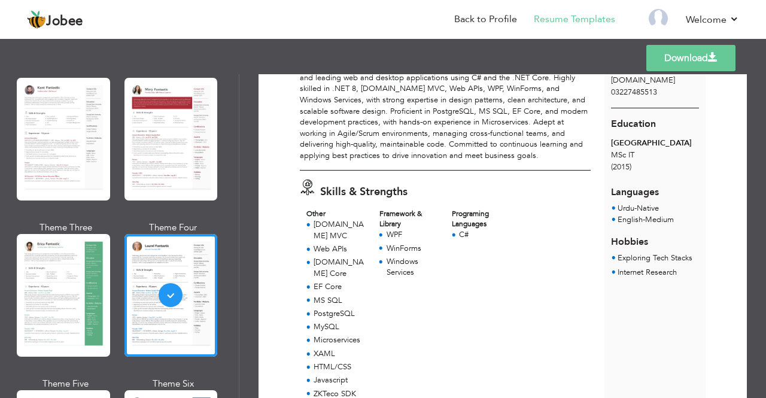
scroll to position [120, 0]
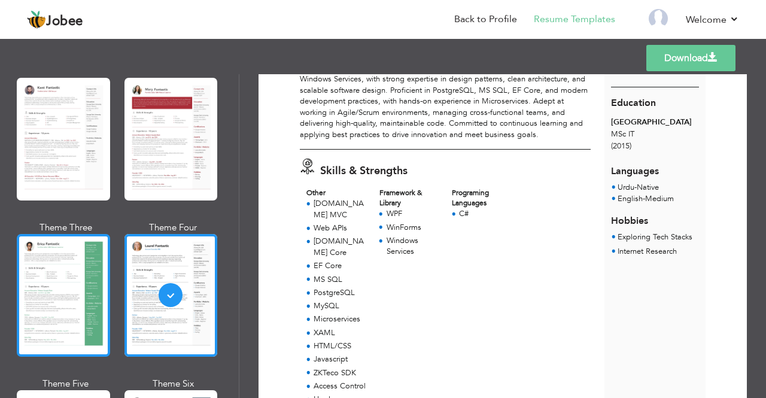
click at [45, 282] on div at bounding box center [63, 295] width 93 height 123
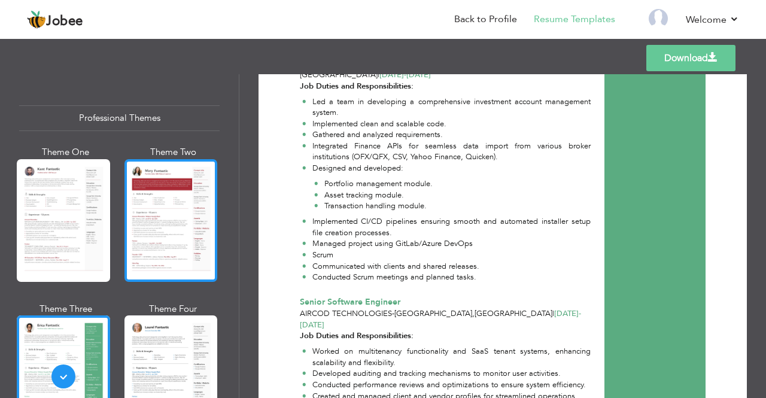
scroll to position [0, 0]
click at [163, 239] on div at bounding box center [170, 220] width 93 height 123
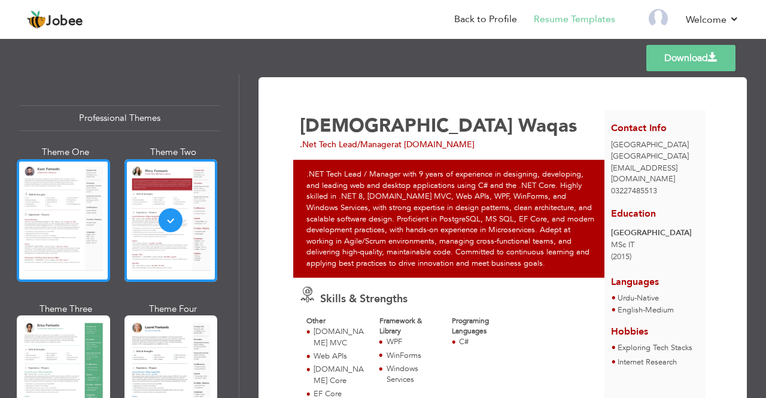
click at [62, 224] on div at bounding box center [63, 220] width 93 height 123
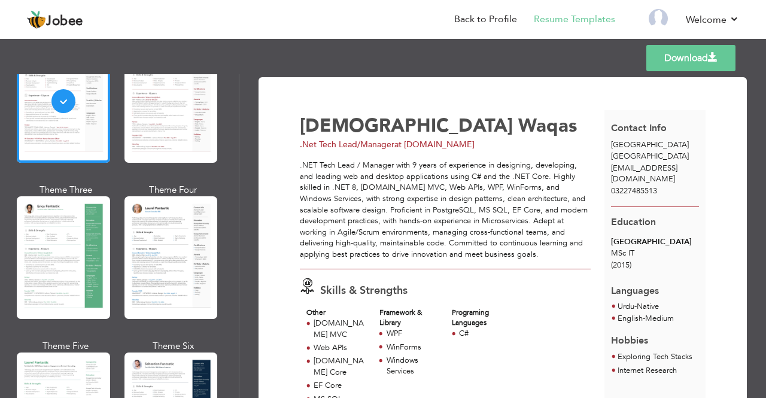
scroll to position [120, 0]
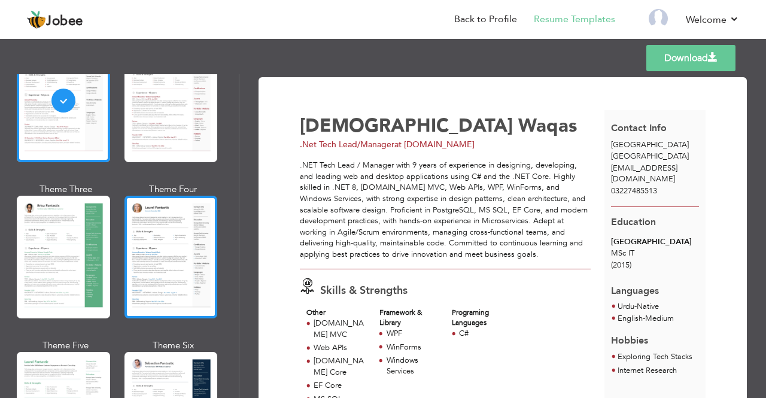
click at [147, 240] on div at bounding box center [170, 257] width 93 height 123
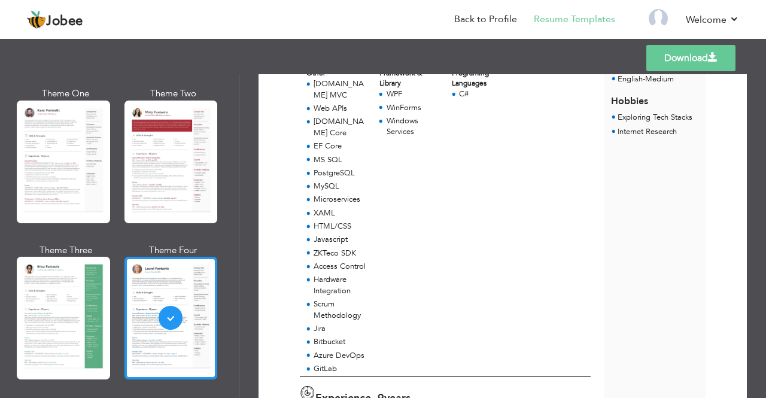
scroll to position [0, 0]
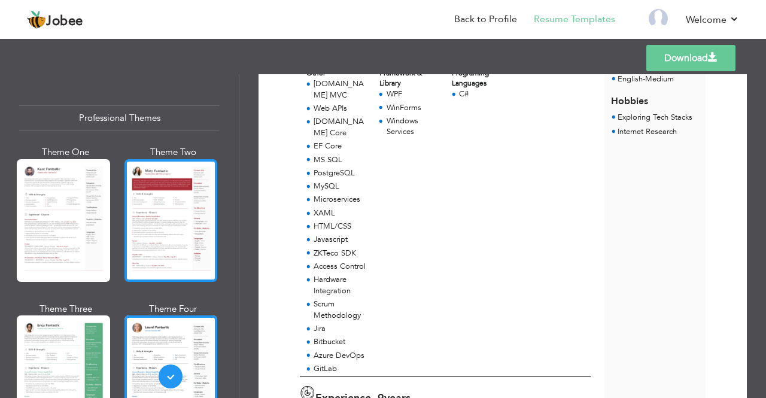
click at [179, 256] on div at bounding box center [170, 220] width 93 height 123
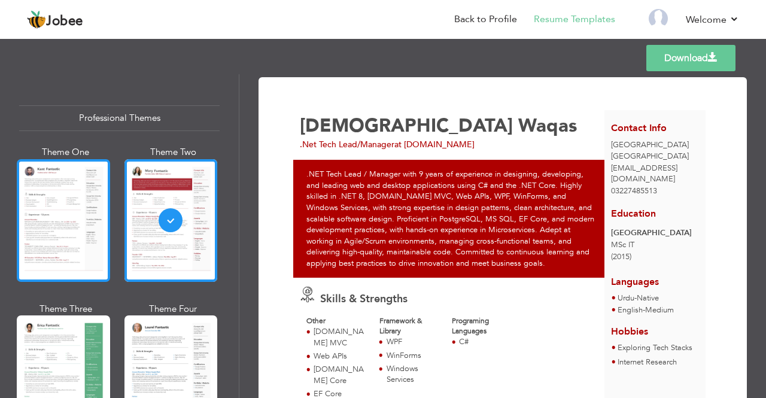
click at [73, 180] on div at bounding box center [63, 220] width 93 height 123
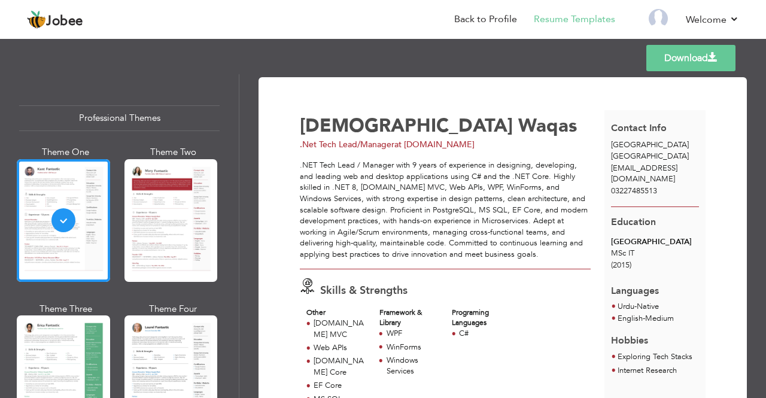
drag, startPoint x: 685, startPoint y: 56, endPoint x: 533, endPoint y: 59, distance: 151.4
click at [533, 59] on div "Templates Download" at bounding box center [383, 58] width 766 height 38
click at [682, 57] on link "Download" at bounding box center [690, 58] width 89 height 26
click at [503, 19] on link "Back to Profile" at bounding box center [485, 20] width 63 height 14
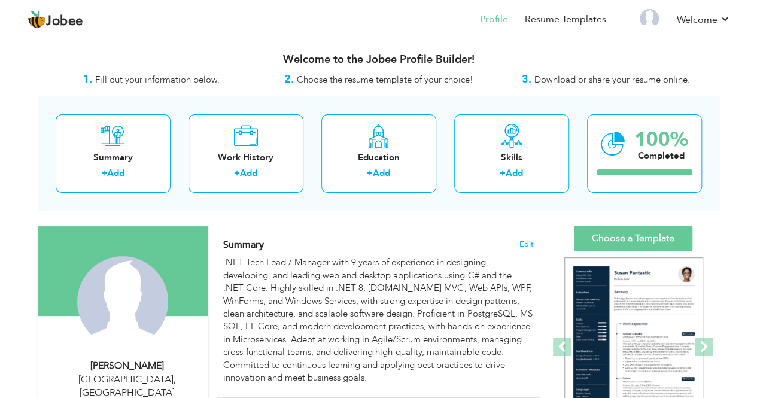
drag, startPoint x: 551, startPoint y: 145, endPoint x: 364, endPoint y: 221, distance: 201.6
click at [437, 203] on div "Summary + Add Work History + Add Education + Add Skills + Add 100% Completed" at bounding box center [379, 153] width 682 height 114
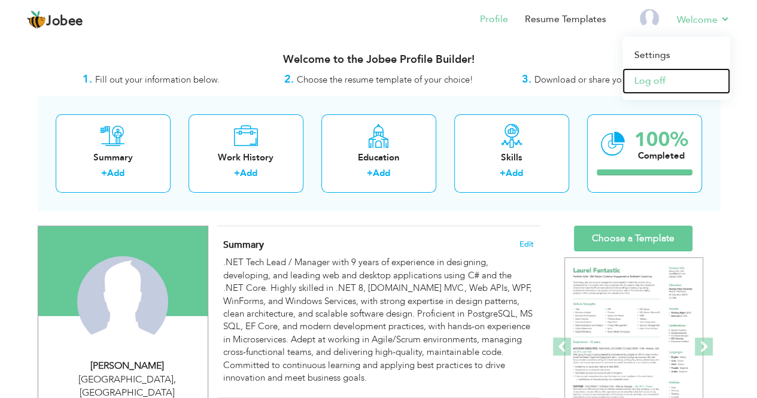
click at [662, 78] on link "Log off" at bounding box center [676, 81] width 108 height 26
